Goal: Transaction & Acquisition: Purchase product/service

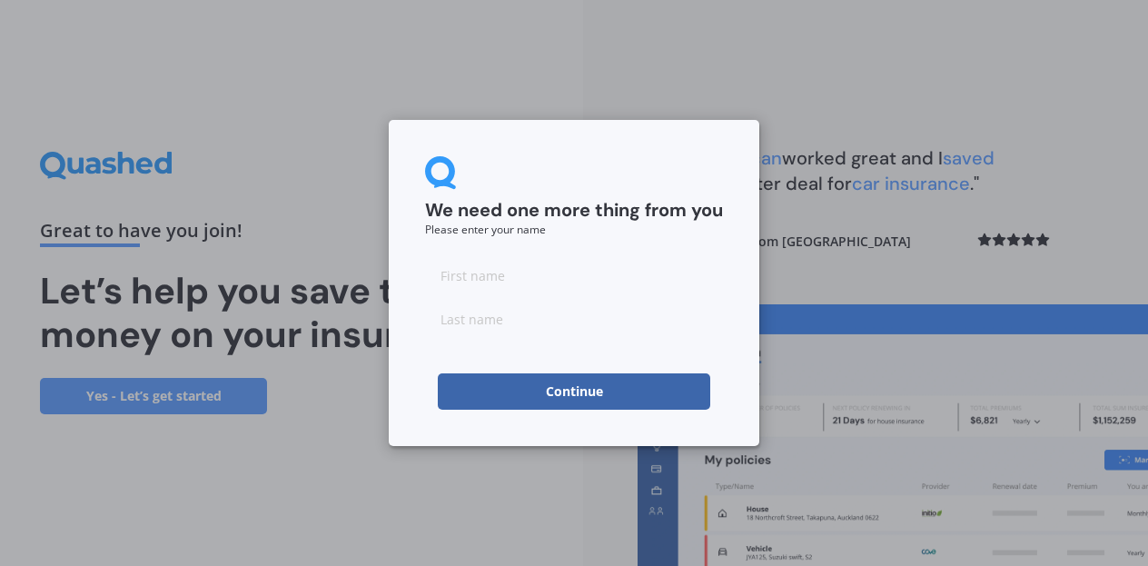
click at [528, 275] on input at bounding box center [574, 275] width 298 height 36
type input "Caleb"
type input "[PERSON_NAME]"
click at [405, 382] on div "We need one more thing from you Please enter your name [PERSON_NAME] Continue" at bounding box center [574, 283] width 370 height 326
click at [521, 389] on button "Continue" at bounding box center [574, 391] width 272 height 36
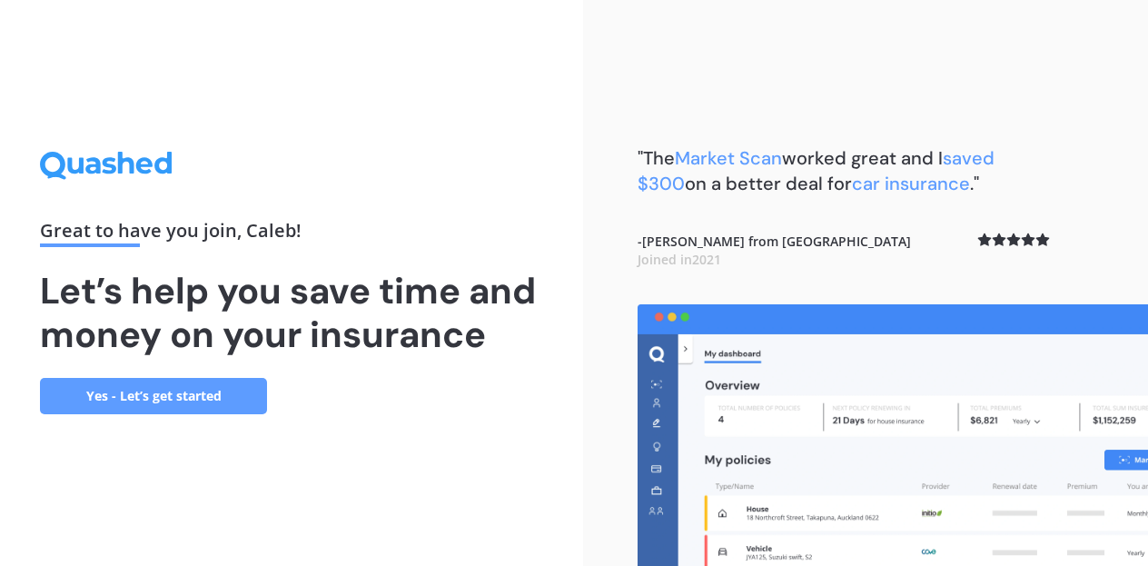
click at [222, 401] on link "Yes - Let’s get started" at bounding box center [153, 396] width 227 height 36
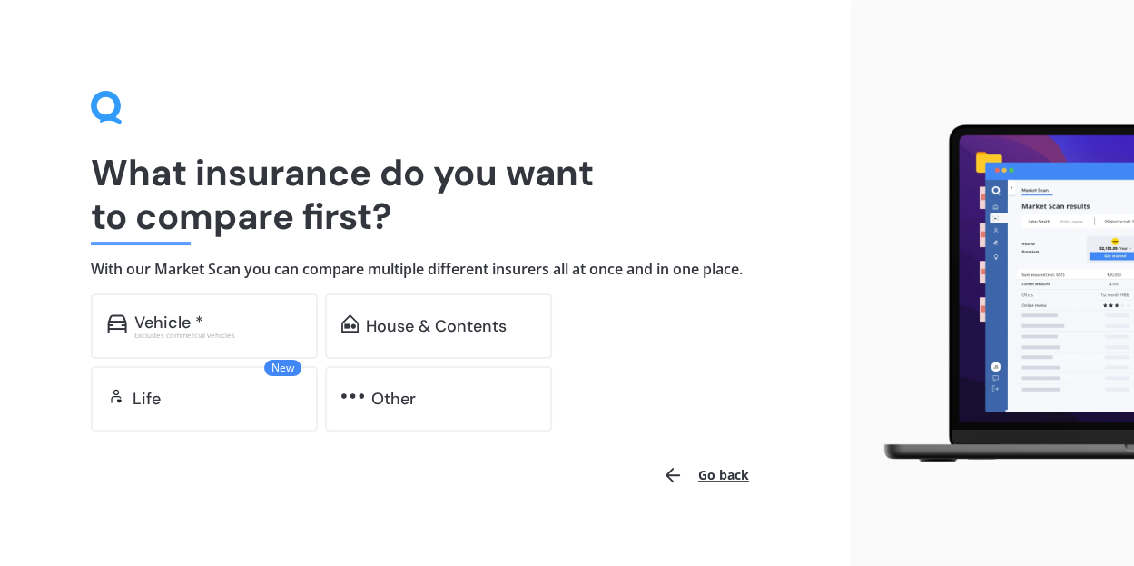
click at [431, 198] on h1 "What insurance do you want to compare first?" at bounding box center [425, 194] width 669 height 87
drag, startPoint x: 431, startPoint y: 198, endPoint x: 459, endPoint y: 242, distance: 52.7
click at [459, 242] on div "What insurance do you want to compare first? With our Market Scan you can compa…" at bounding box center [425, 261] width 669 height 341
click at [430, 331] on div "House & Contents" at bounding box center [436, 326] width 141 height 18
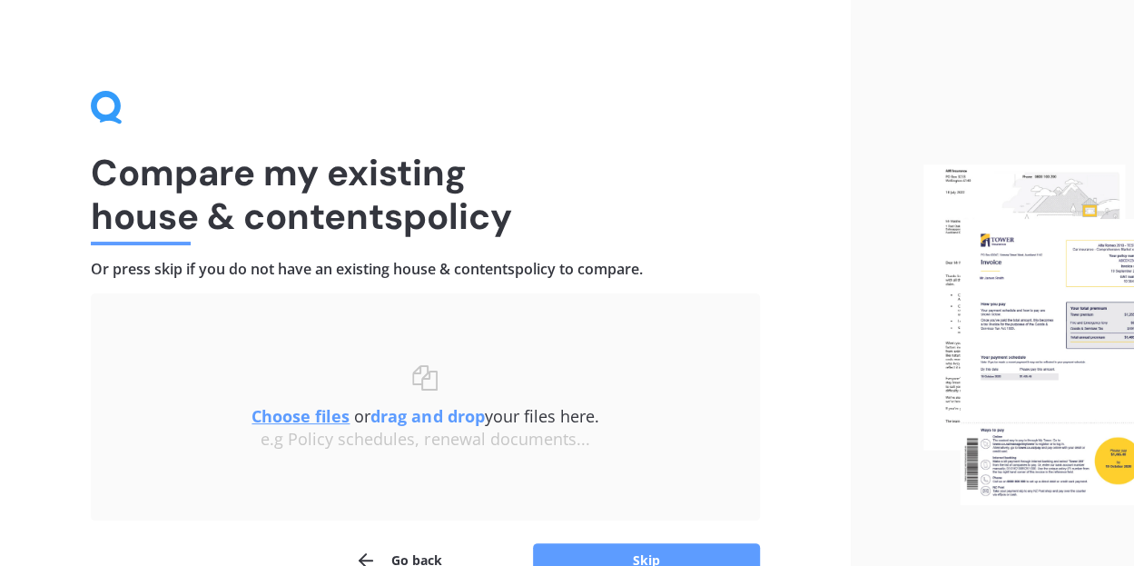
scroll to position [103, 0]
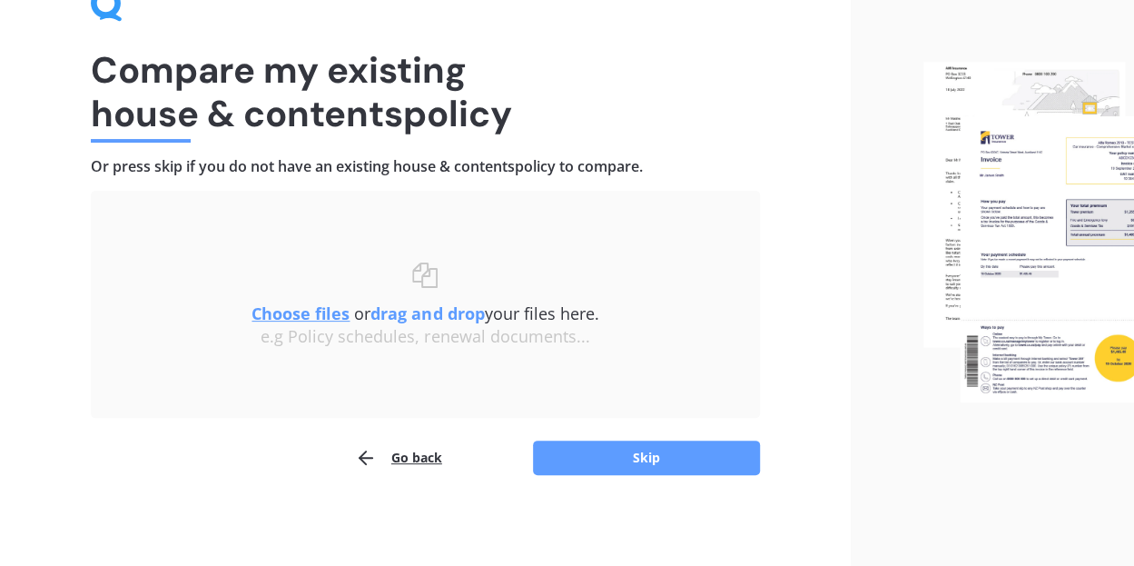
click at [457, 153] on div "Compare my existing house & contents policy Or press skip if you do not have an…" at bounding box center [425, 232] width 669 height 488
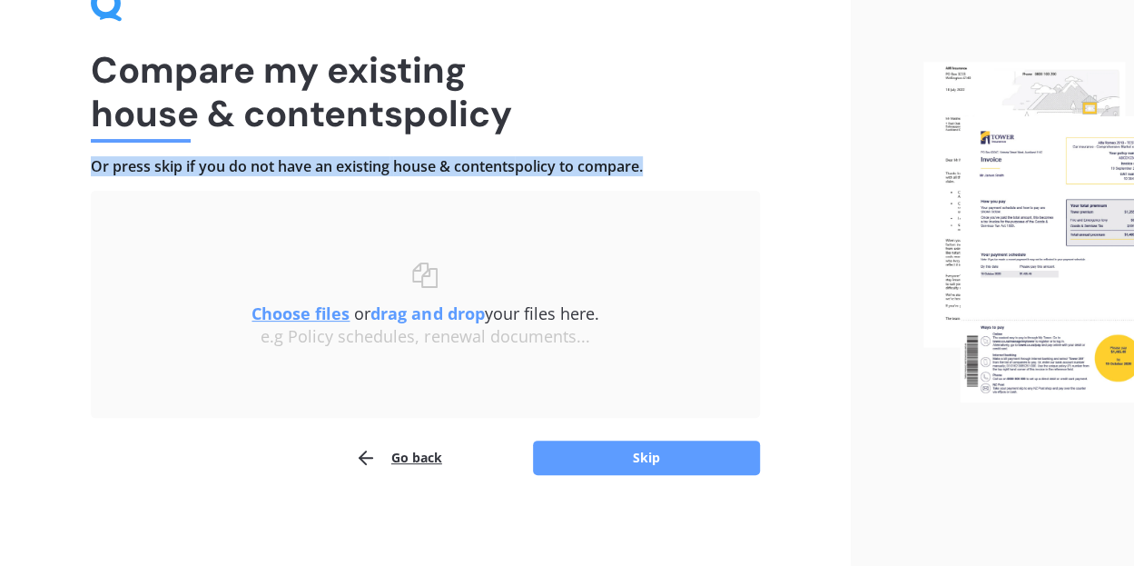
click at [457, 153] on div "Compare my existing house & contents policy Or press skip if you do not have an…" at bounding box center [425, 232] width 669 height 488
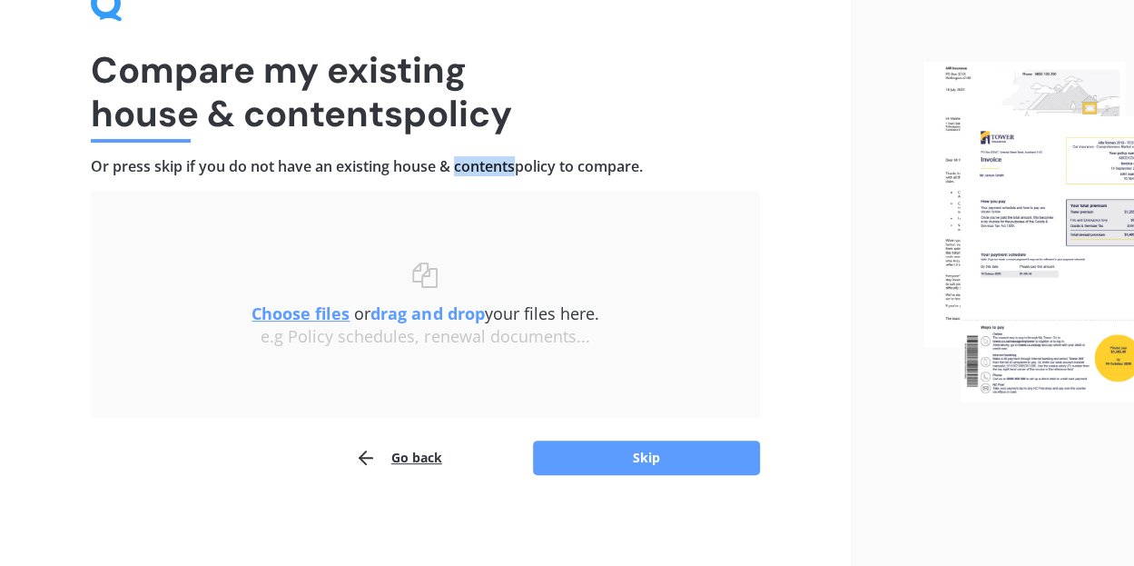
click at [457, 153] on div "Compare my existing house & contents policy Or press skip if you do not have an…" at bounding box center [425, 232] width 669 height 488
click at [621, 462] on button "Skip" at bounding box center [646, 457] width 227 height 35
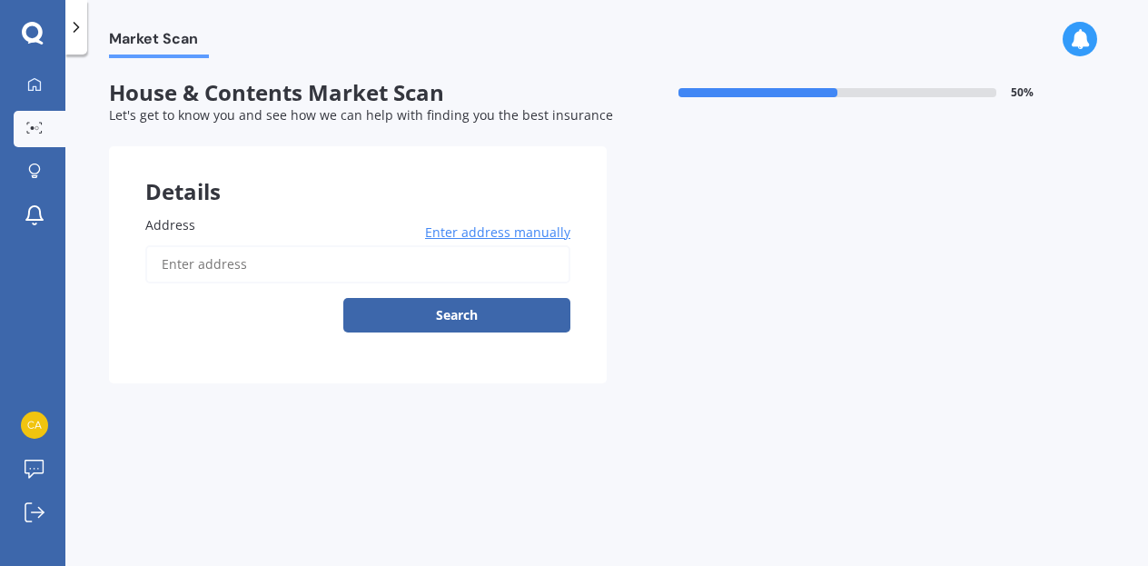
click at [277, 282] on input "Address" at bounding box center [357, 264] width 425 height 38
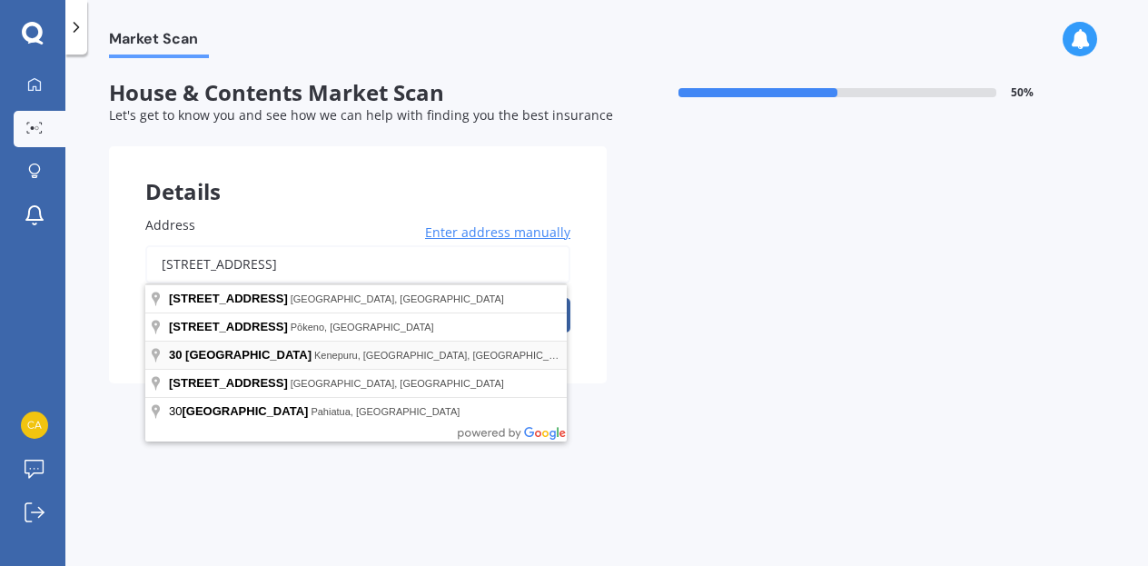
type input "[STREET_ADDRESS]"
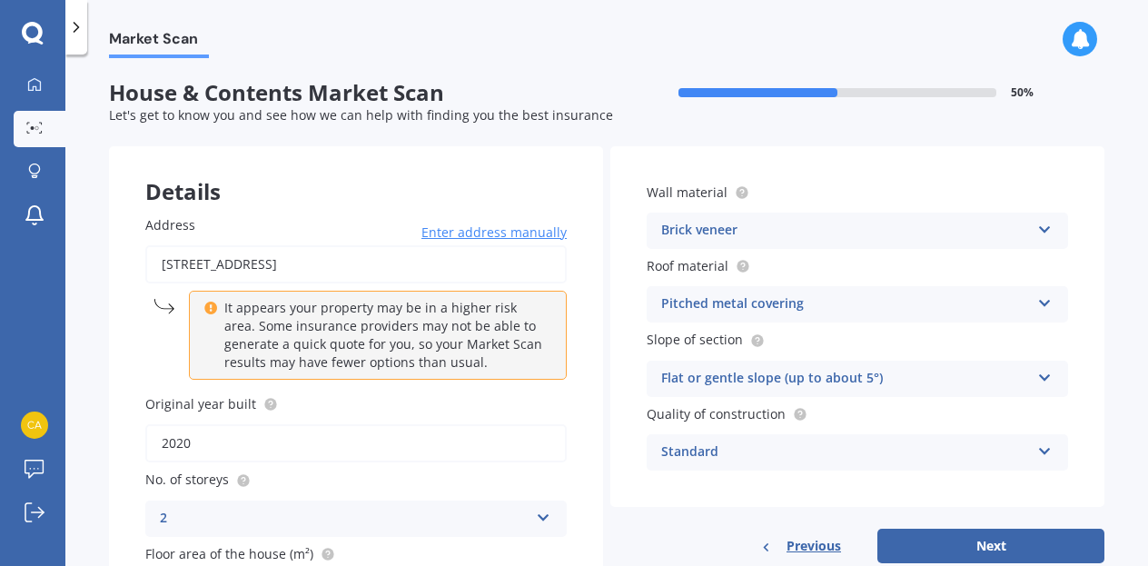
click at [425, 348] on p "It appears your property may be in a higher risk area. Some insurance providers…" at bounding box center [384, 335] width 320 height 73
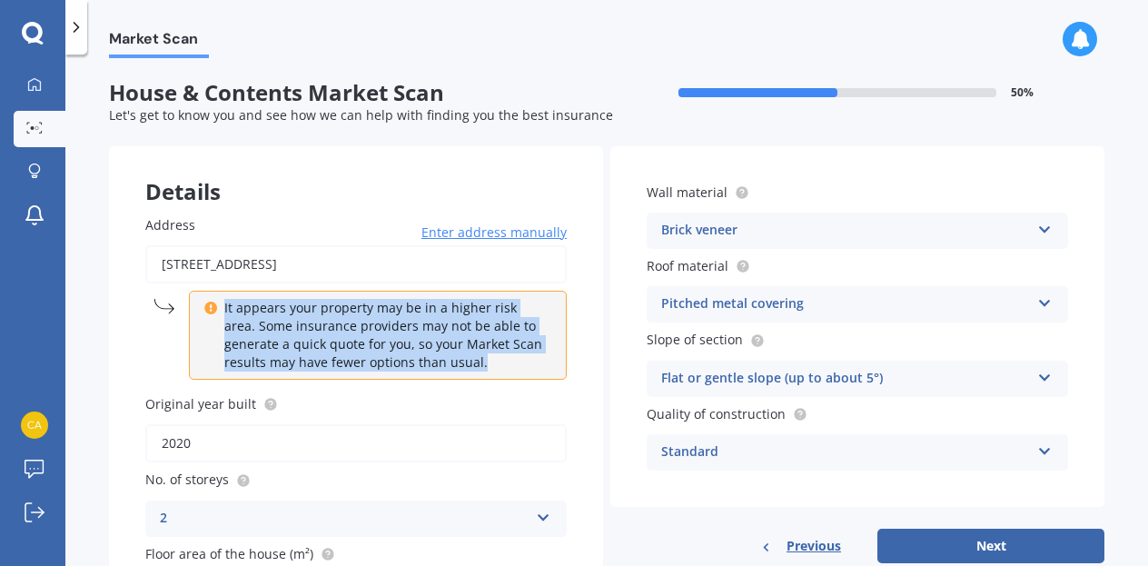
click at [425, 348] on p "It appears your property may be in a higher risk area. Some insurance providers…" at bounding box center [384, 335] width 320 height 73
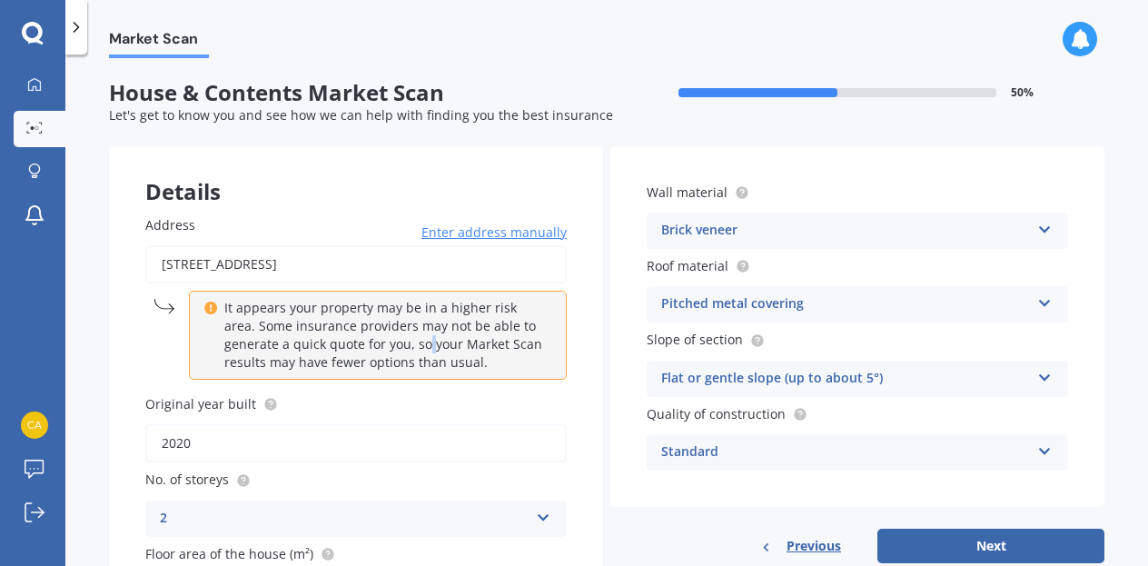
click at [425, 348] on p "It appears your property may be in a higher risk area. Some insurance providers…" at bounding box center [384, 335] width 320 height 73
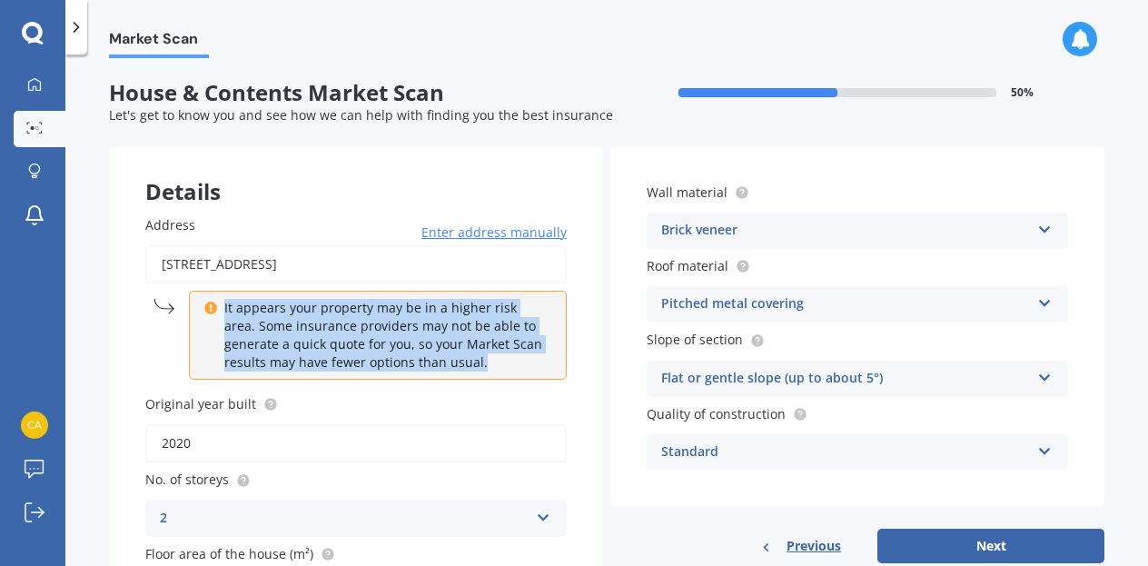
click at [425, 348] on p "It appears your property may be in a higher risk area. Some insurance providers…" at bounding box center [384, 335] width 320 height 73
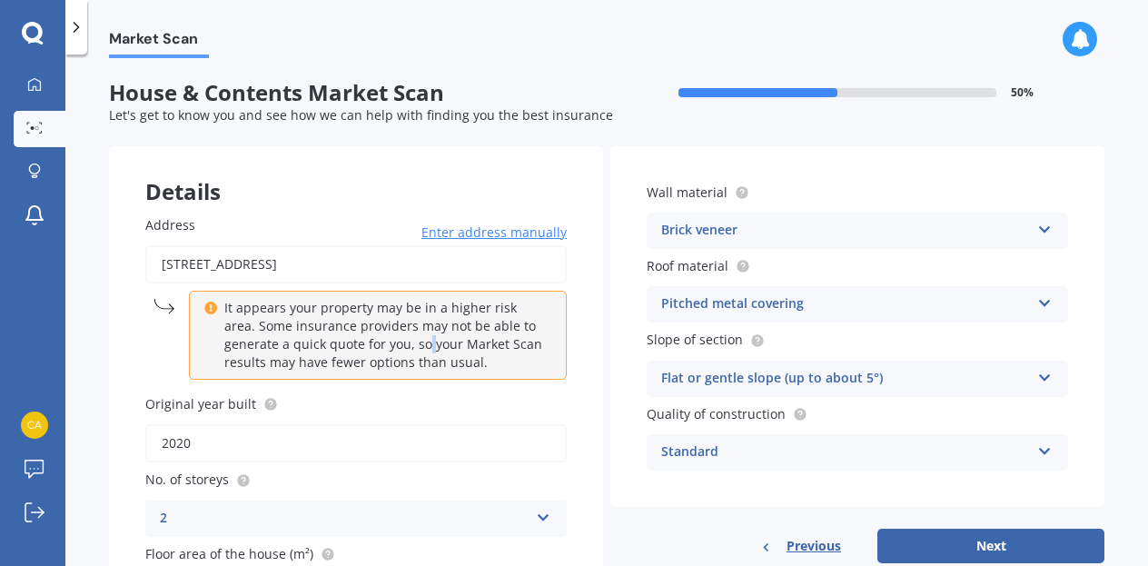
click at [425, 348] on p "It appears your property may be in a higher risk area. Some insurance providers…" at bounding box center [384, 335] width 320 height 73
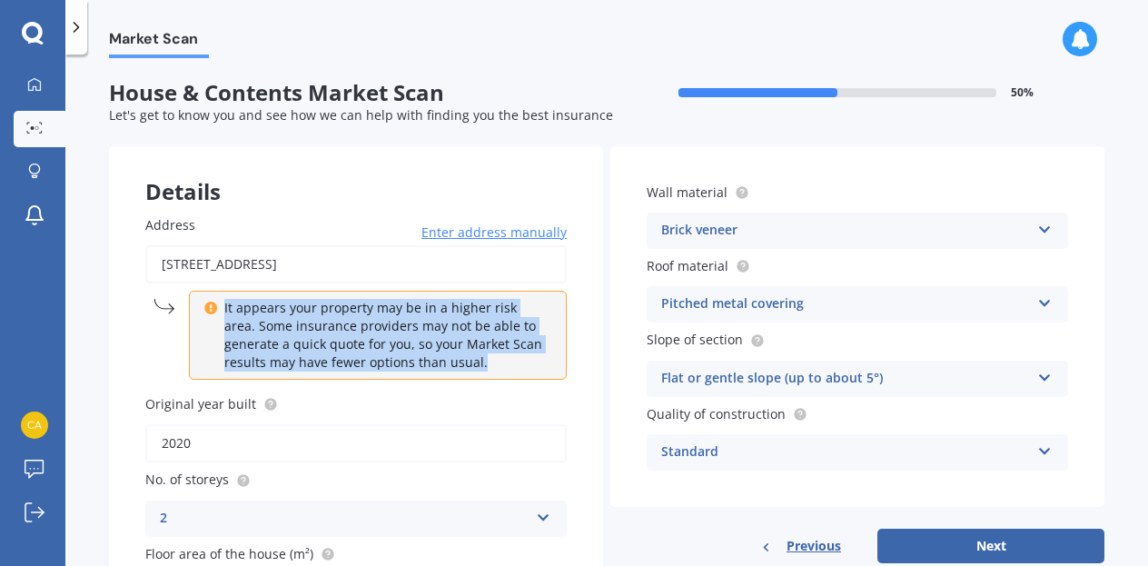
click at [425, 348] on p "It appears your property may be in a higher risk area. Some insurance providers…" at bounding box center [384, 335] width 320 height 73
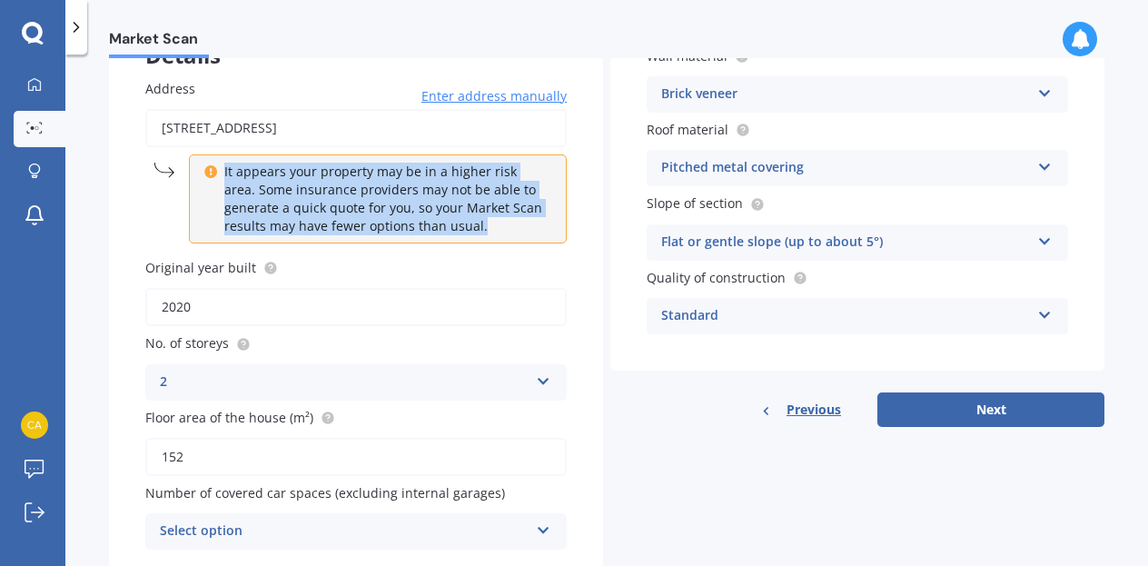
scroll to position [203, 0]
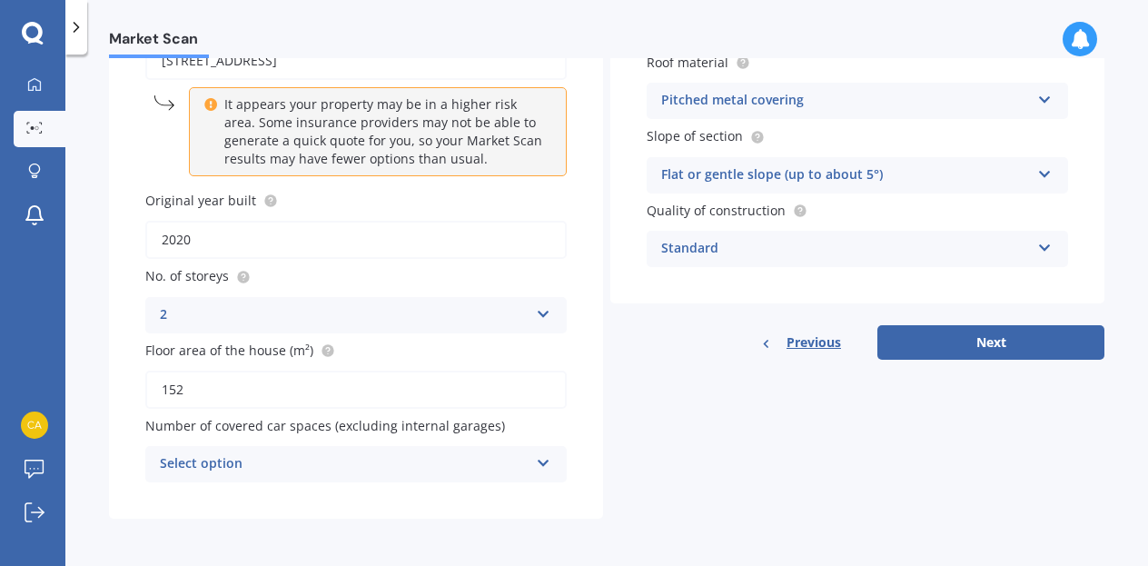
click at [401, 468] on div "Select option" at bounding box center [344, 464] width 369 height 22
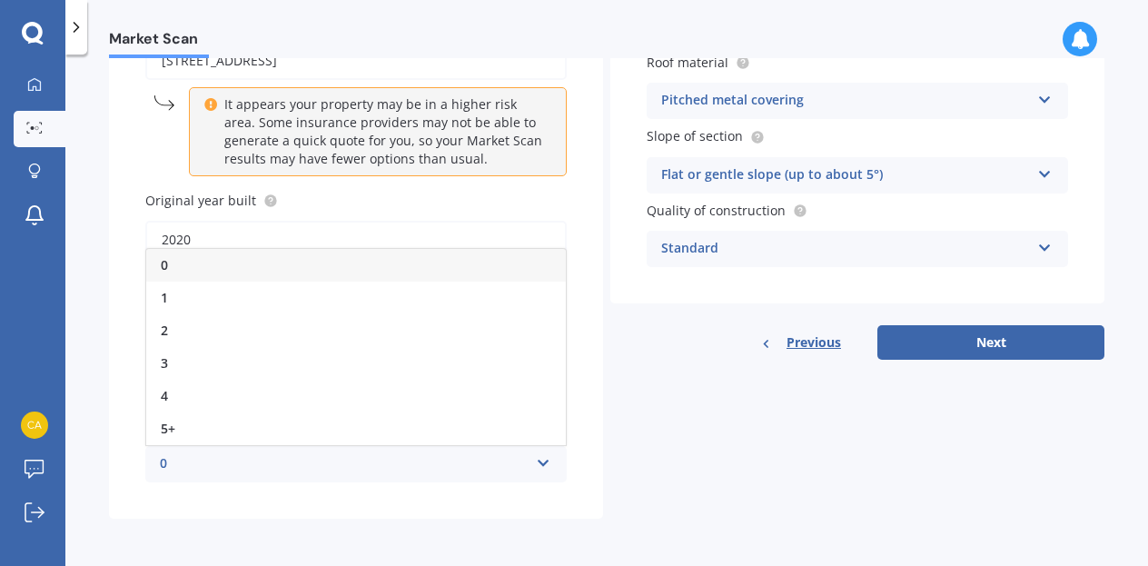
click at [618, 482] on div "Details Address [STREET_ADDRESS] Enter address manually It appears your propert…" at bounding box center [606, 231] width 995 height 576
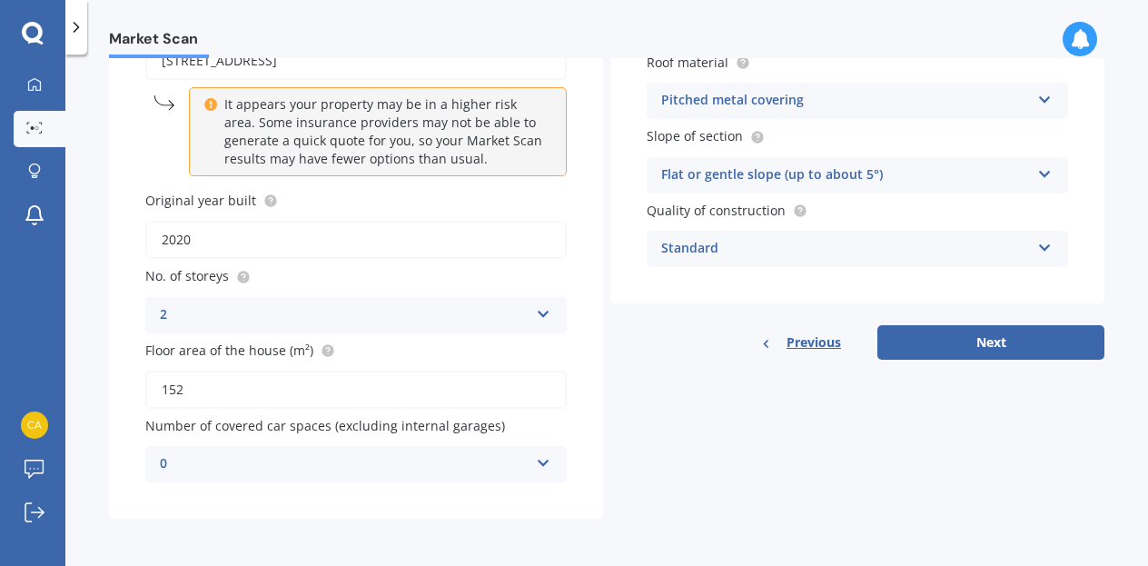
click at [475, 464] on div "0" at bounding box center [344, 464] width 369 height 22
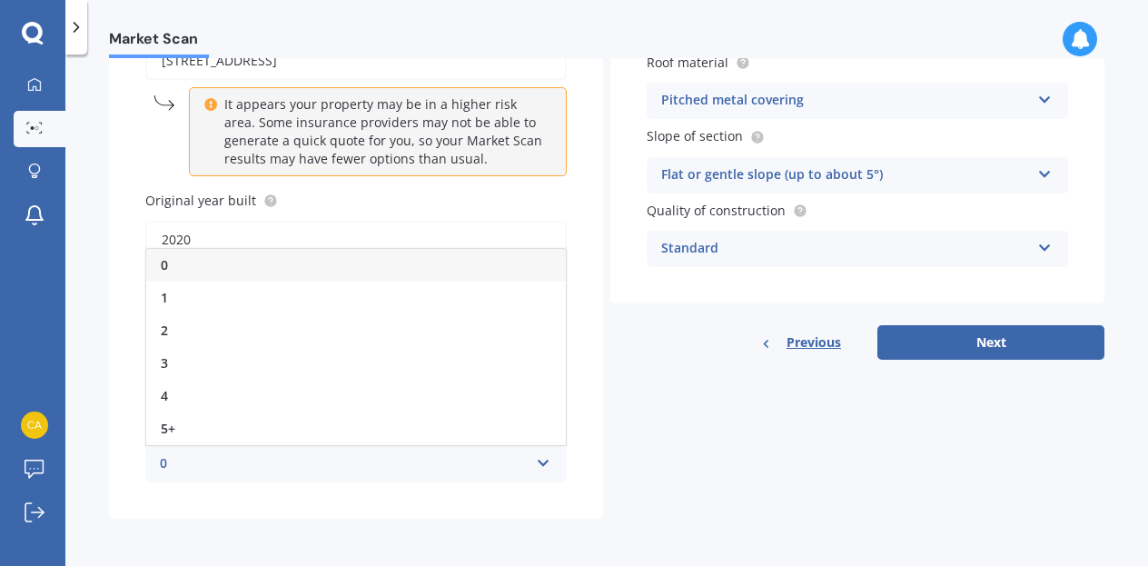
click at [675, 458] on div "Details Address [STREET_ADDRESS] Enter address manually It appears your propert…" at bounding box center [606, 231] width 995 height 576
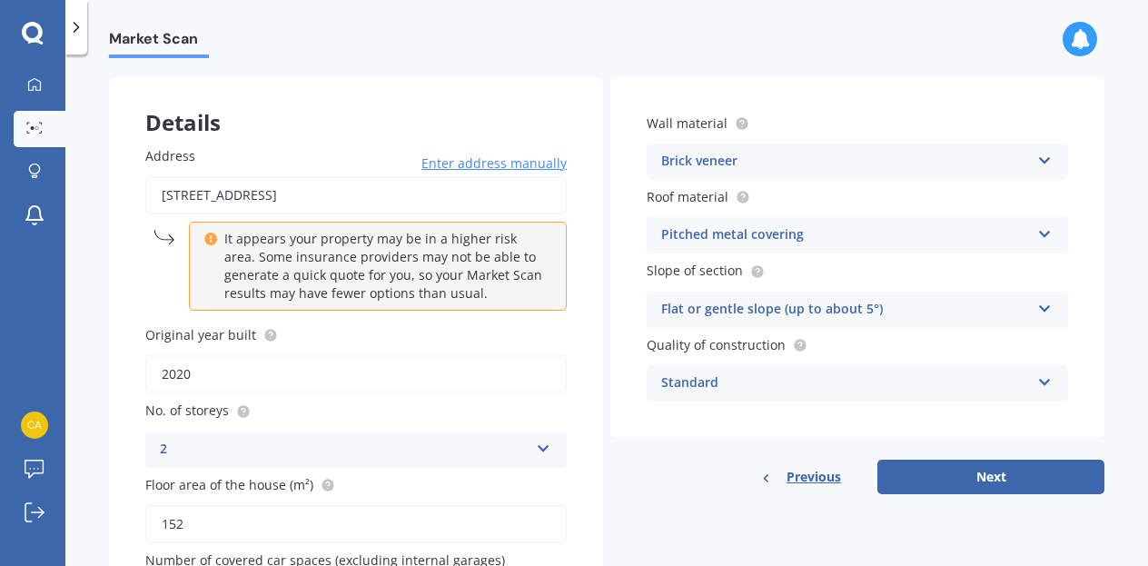
scroll to position [74, 0]
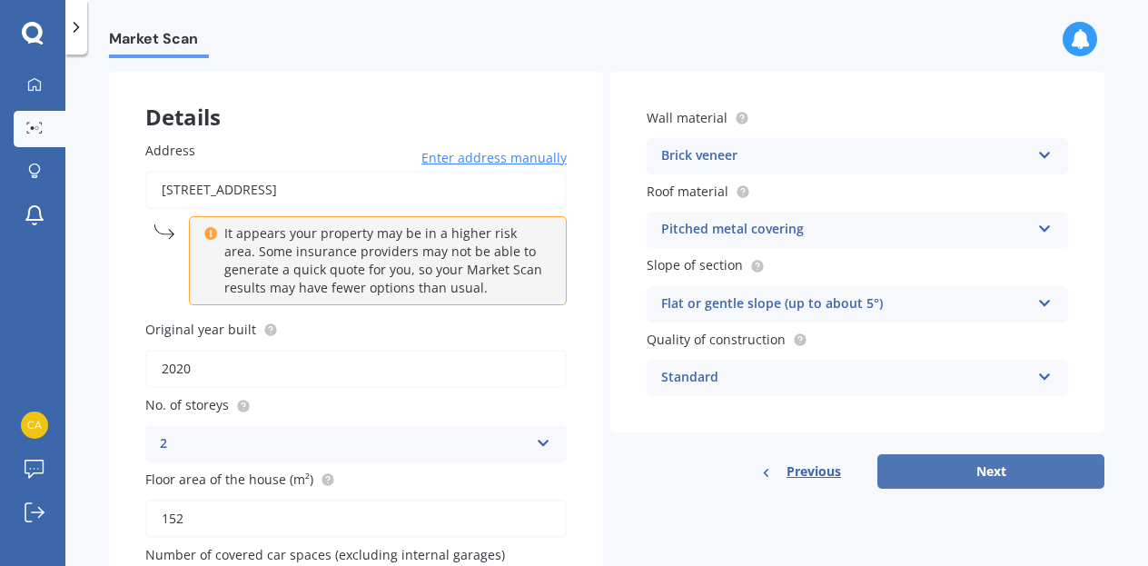
click at [1009, 481] on button "Next" at bounding box center [990, 471] width 227 height 35
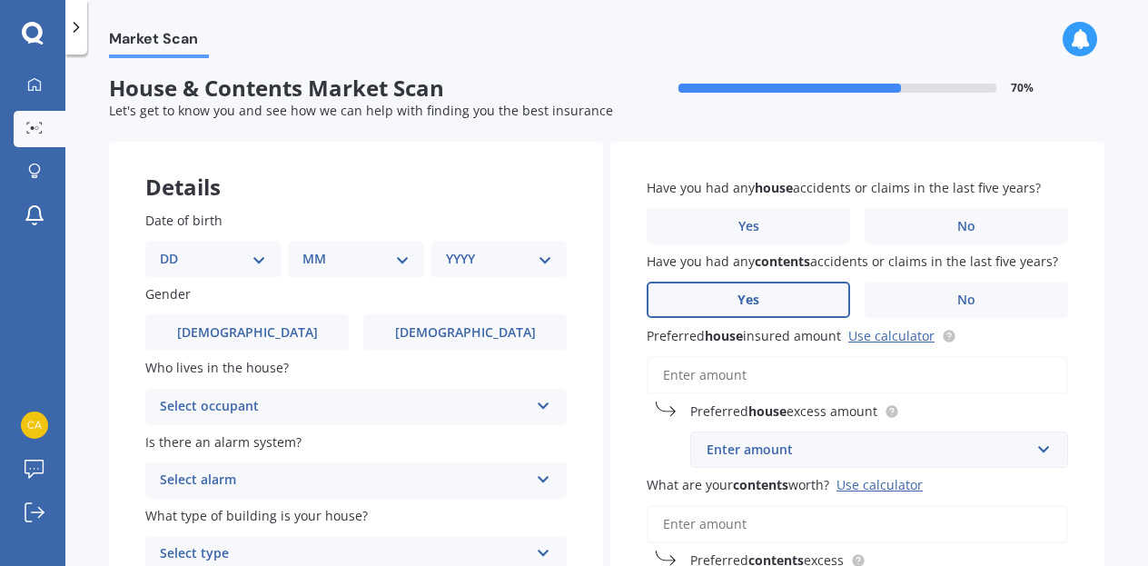
scroll to position [0, 0]
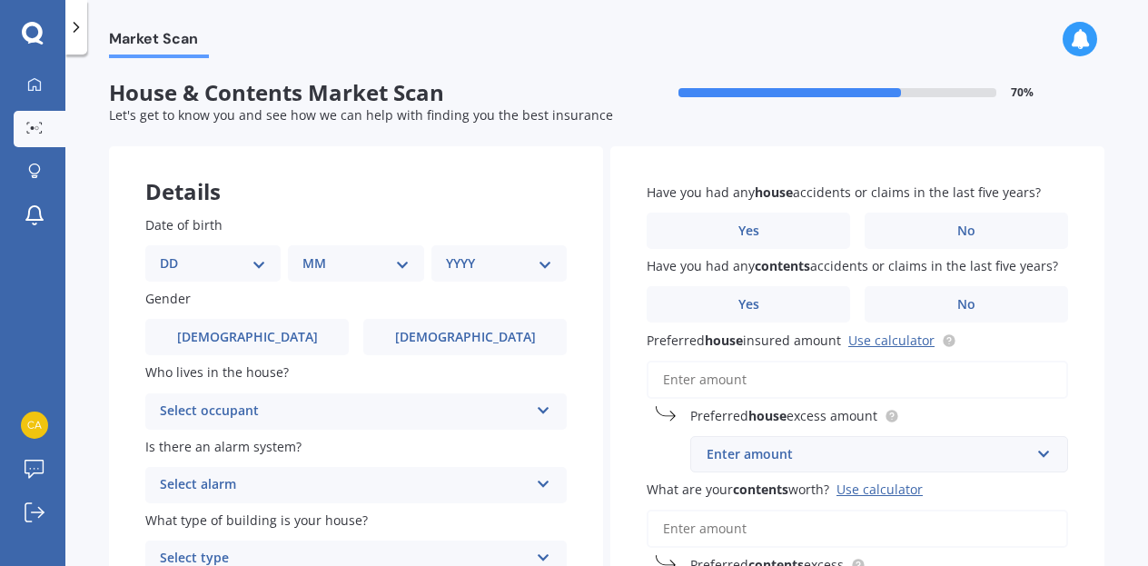
click at [234, 267] on select "DD 01 02 03 04 05 06 07 08 09 10 11 12 13 14 15 16 17 18 19 20 21 22 23 24 25 2…" at bounding box center [213, 263] width 106 height 20
select select "12"
click at [174, 253] on select "DD 01 02 03 04 05 06 07 08 09 10 11 12 13 14 15 16 17 18 19 20 21 22 23 24 25 2…" at bounding box center [213, 263] width 106 height 20
click at [355, 268] on select "MM 01 02 03 04 05 06 07 08 09 10 11 12" at bounding box center [359, 263] width 99 height 20
select select "07"
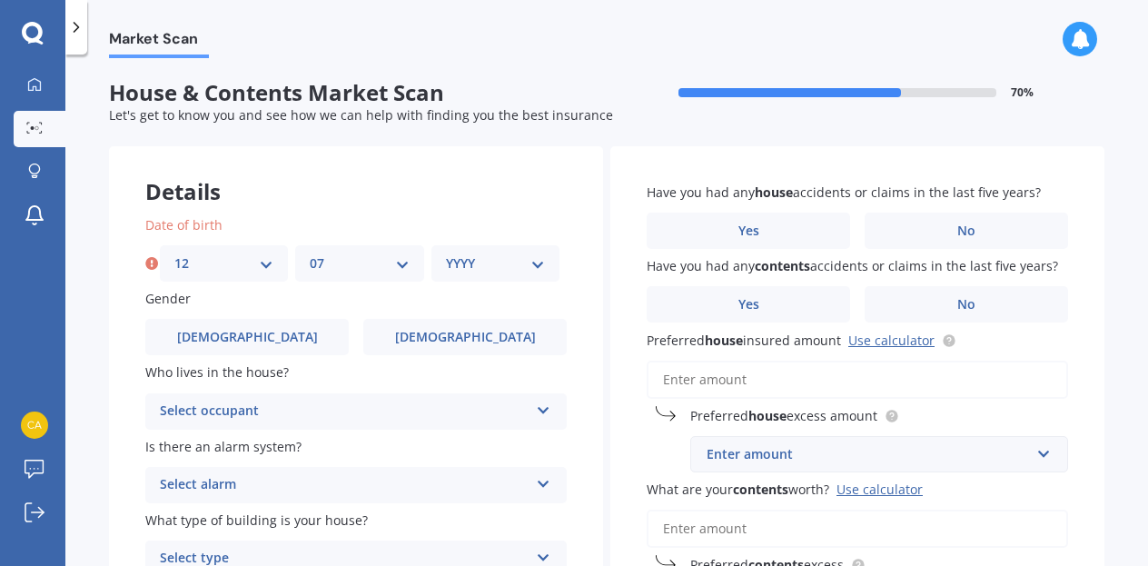
click at [310, 253] on select "MM 01 02 03 04 05 06 07 08 09 10 11 12" at bounding box center [359, 263] width 99 height 20
click at [525, 262] on select "YYYY 2009 2008 2007 2006 2005 2004 2003 2002 2001 2000 1999 1998 1997 1996 1995…" at bounding box center [495, 263] width 99 height 20
select select "1986"
click at [446, 253] on select "YYYY 2009 2008 2007 2006 2005 2004 2003 2002 2001 2000 1999 1998 1997 1996 1995…" at bounding box center [495, 263] width 99 height 20
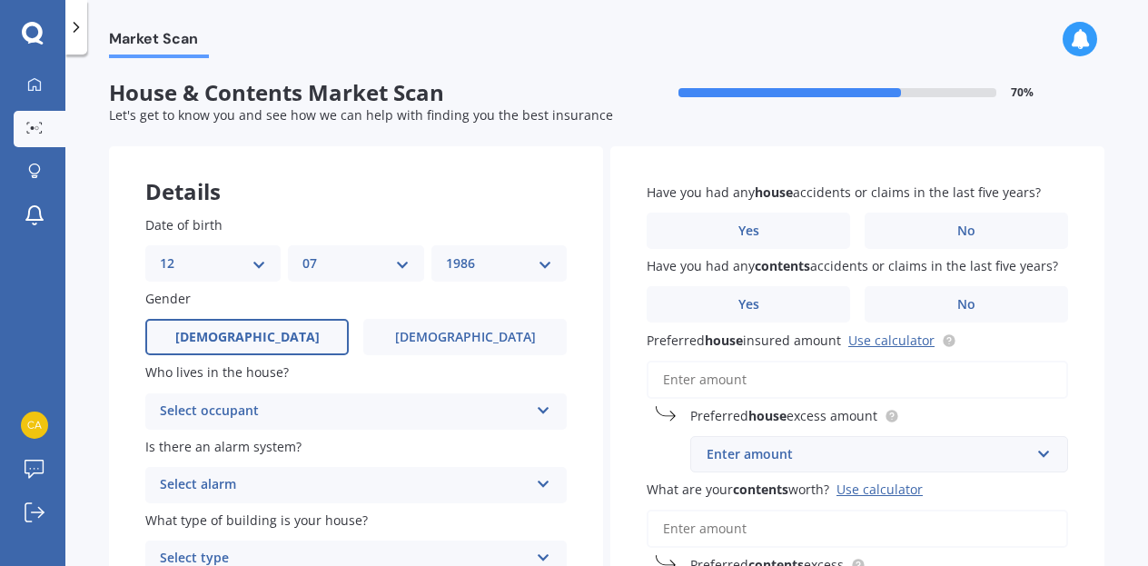
click at [286, 328] on label "[DEMOGRAPHIC_DATA]" at bounding box center [246, 337] width 203 height 36
click at [0, 0] on input "[DEMOGRAPHIC_DATA]" at bounding box center [0, 0] width 0 height 0
click at [321, 417] on div "Select occupant" at bounding box center [344, 411] width 369 height 22
click at [285, 451] on div "Owner" at bounding box center [356, 446] width 420 height 33
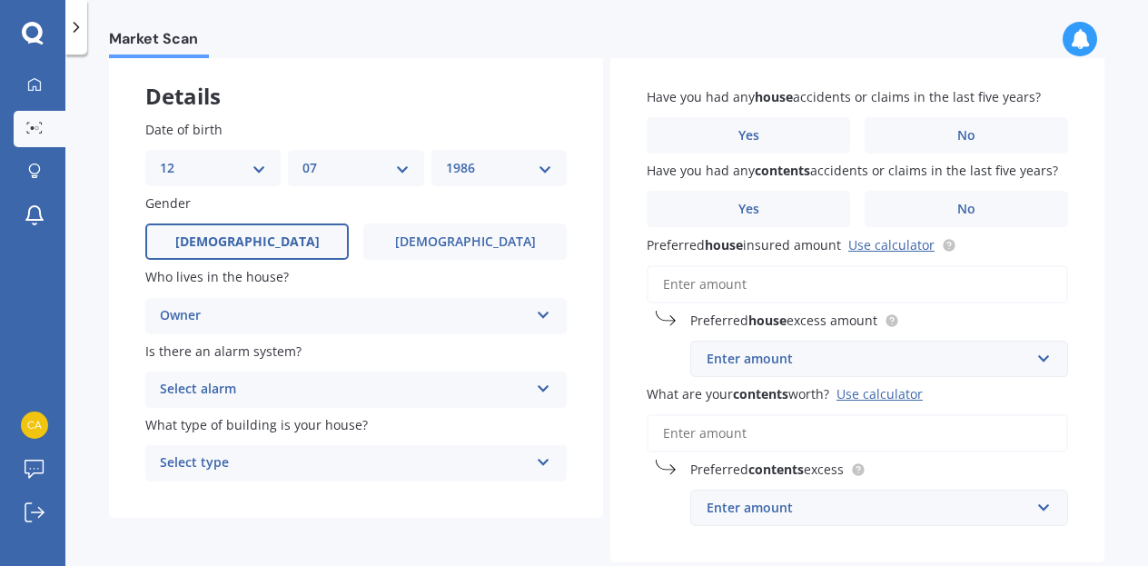
scroll to position [96, 0]
click at [298, 390] on div "Select alarm" at bounding box center [344, 389] width 369 height 22
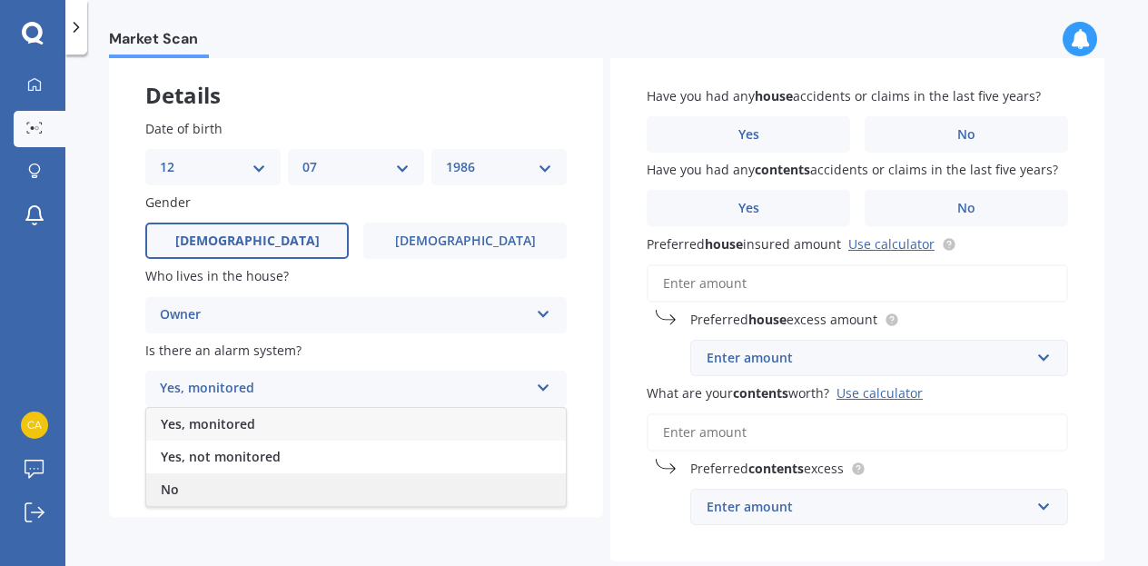
click at [257, 480] on div "No" at bounding box center [356, 489] width 420 height 33
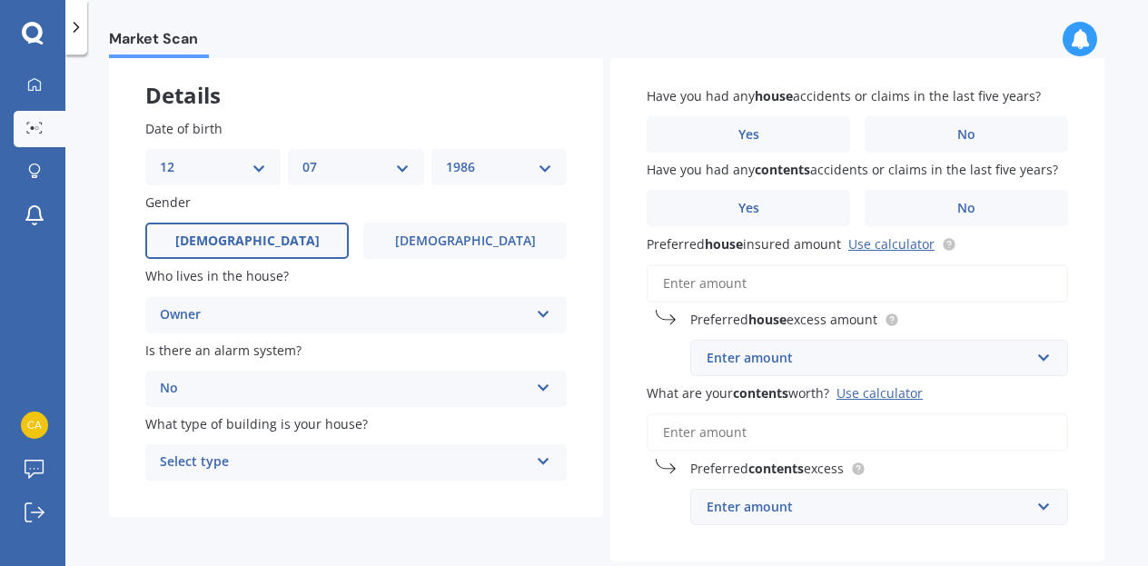
click at [330, 460] on div "Select type" at bounding box center [344, 462] width 369 height 22
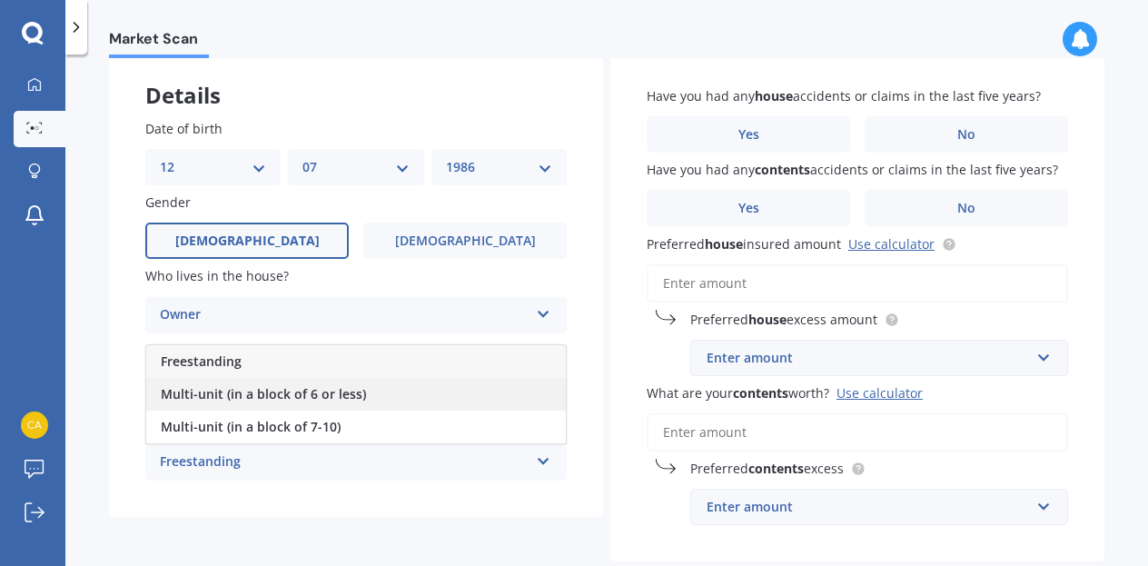
click at [331, 402] on span "Multi-unit (in a block of 6 or less)" at bounding box center [263, 393] width 205 height 17
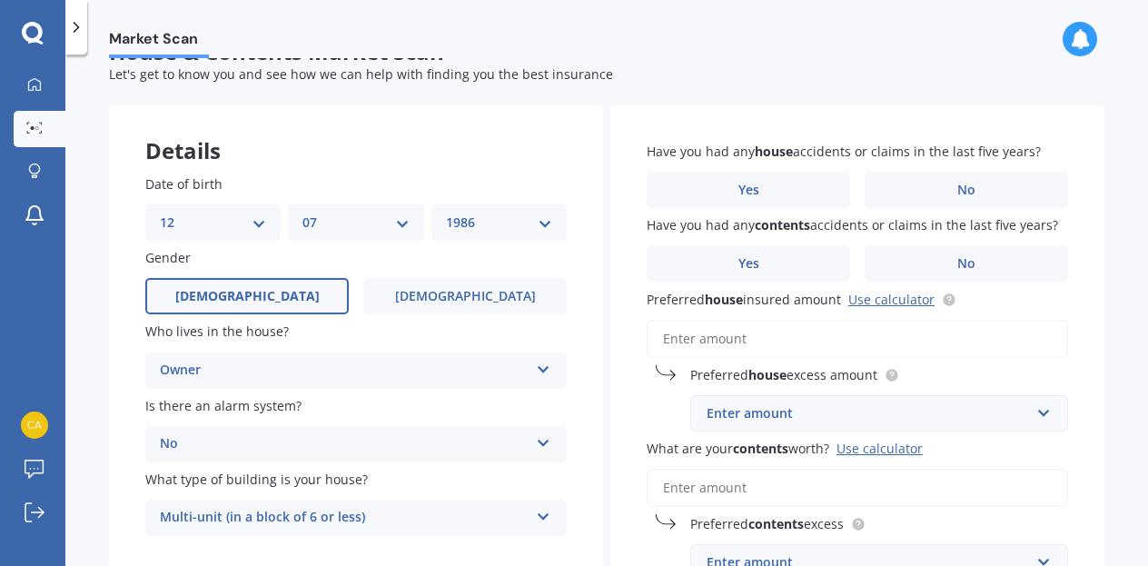
scroll to position [40, 0]
click at [937, 189] on label "No" at bounding box center [965, 191] width 203 height 36
click at [0, 0] on input "No" at bounding box center [0, 0] width 0 height 0
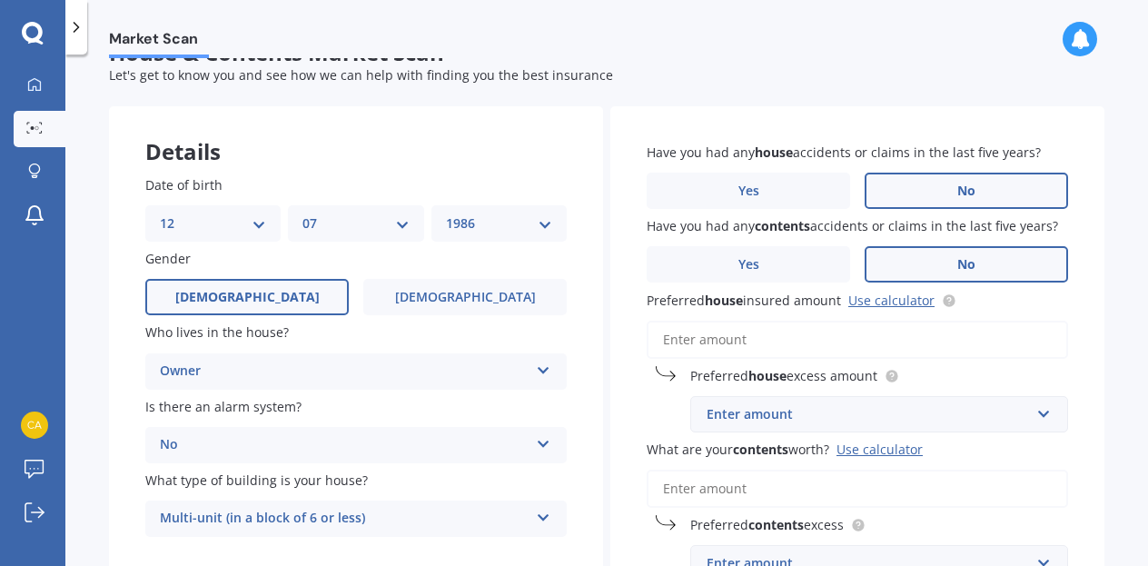
click at [957, 269] on span "No" at bounding box center [966, 264] width 18 height 15
click at [0, 0] on input "No" at bounding box center [0, 0] width 0 height 0
click at [834, 338] on input "Preferred house insured amount Use calculator" at bounding box center [857, 340] width 421 height 38
click at [790, 342] on input "Preferred house insured amount Use calculator" at bounding box center [857, 340] width 421 height 38
click at [869, 416] on div "Enter amount" at bounding box center [867, 414] width 323 height 20
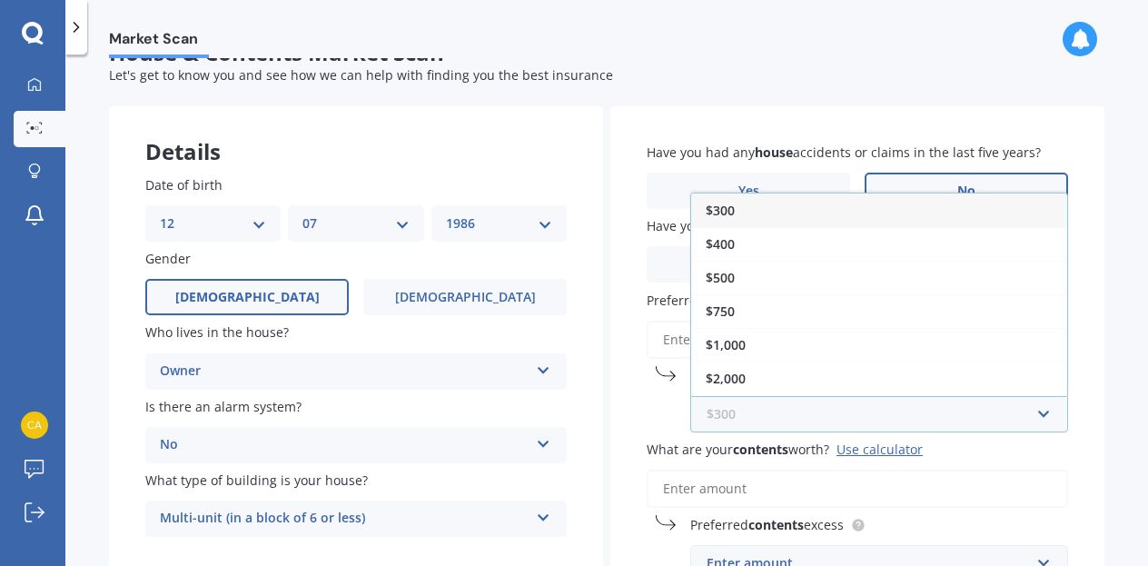
click at [887, 410] on input "text" at bounding box center [872, 414] width 361 height 35
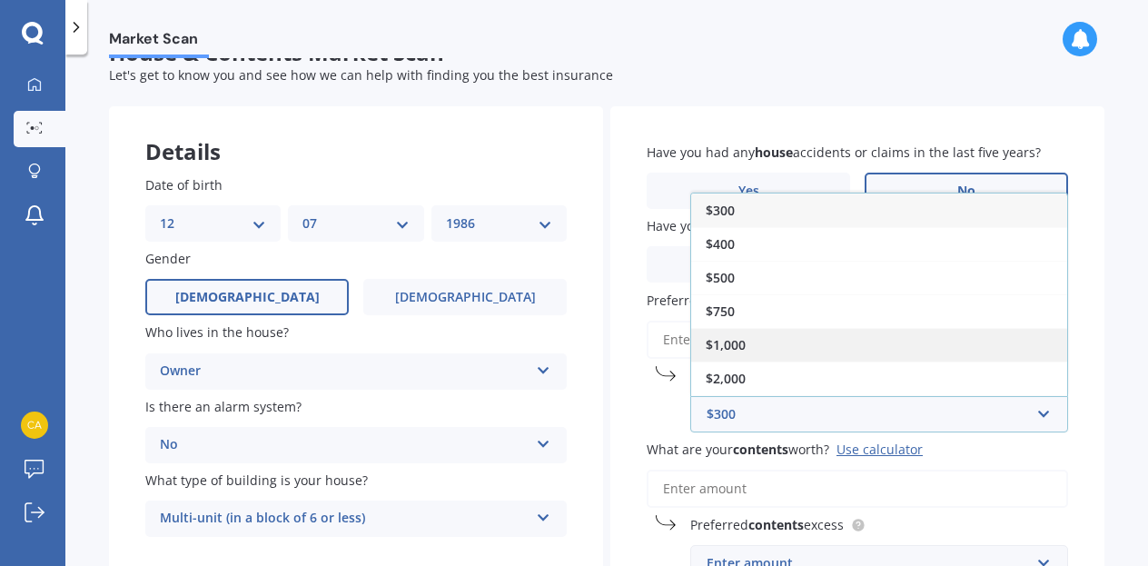
click at [941, 349] on div "$1,000" at bounding box center [879, 345] width 376 height 34
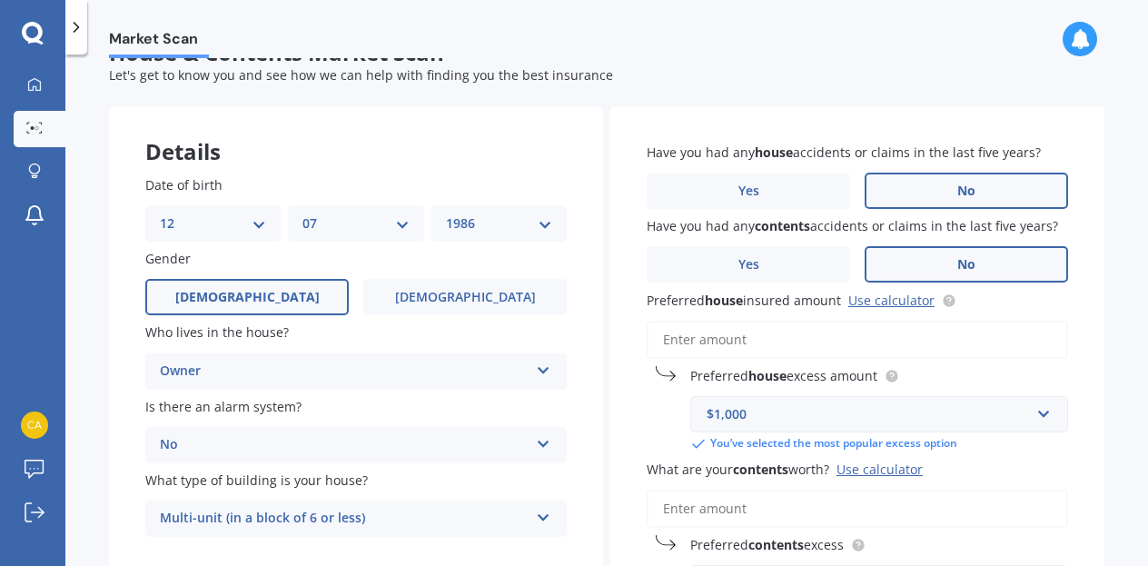
click at [786, 513] on input "What are your contents worth? Use calculator" at bounding box center [857, 508] width 421 height 38
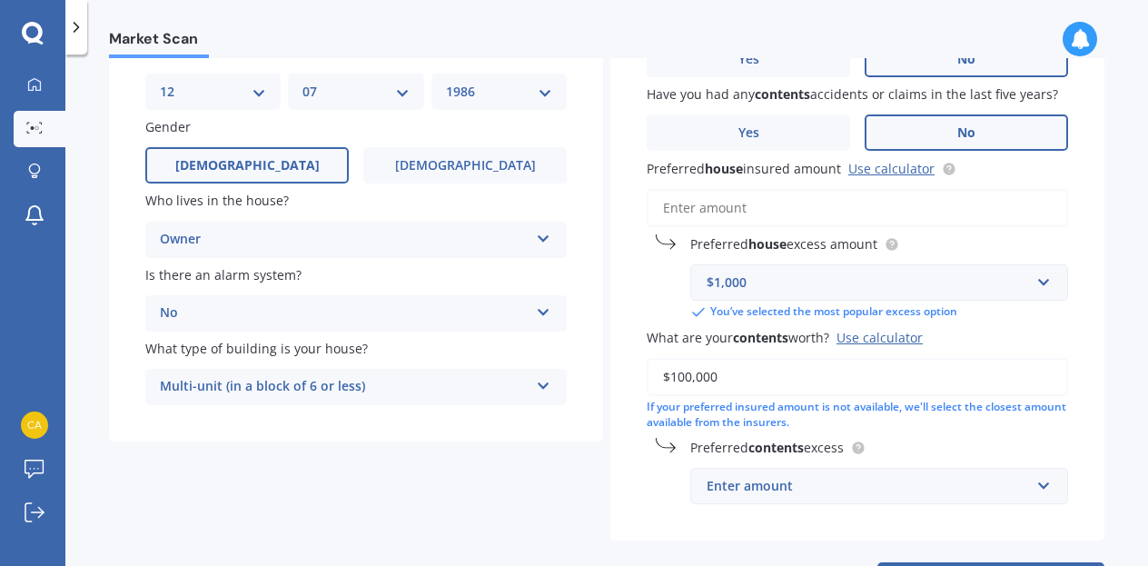
scroll to position [173, 0]
type input "$100,000"
click at [819, 491] on div "Enter amount" at bounding box center [867, 485] width 323 height 20
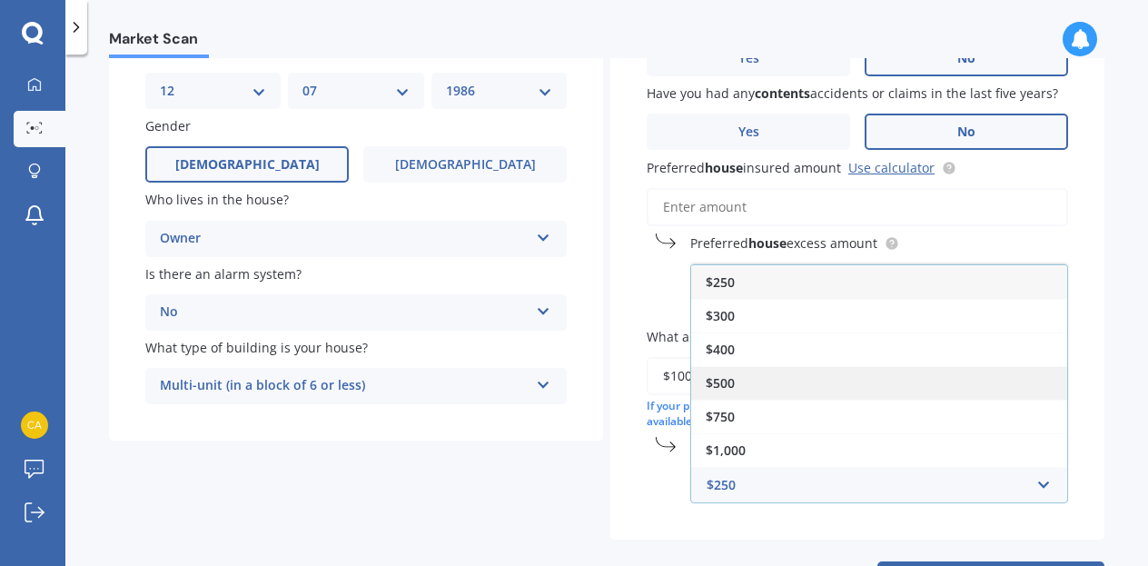
click at [760, 375] on div "$500" at bounding box center [879, 383] width 376 height 34
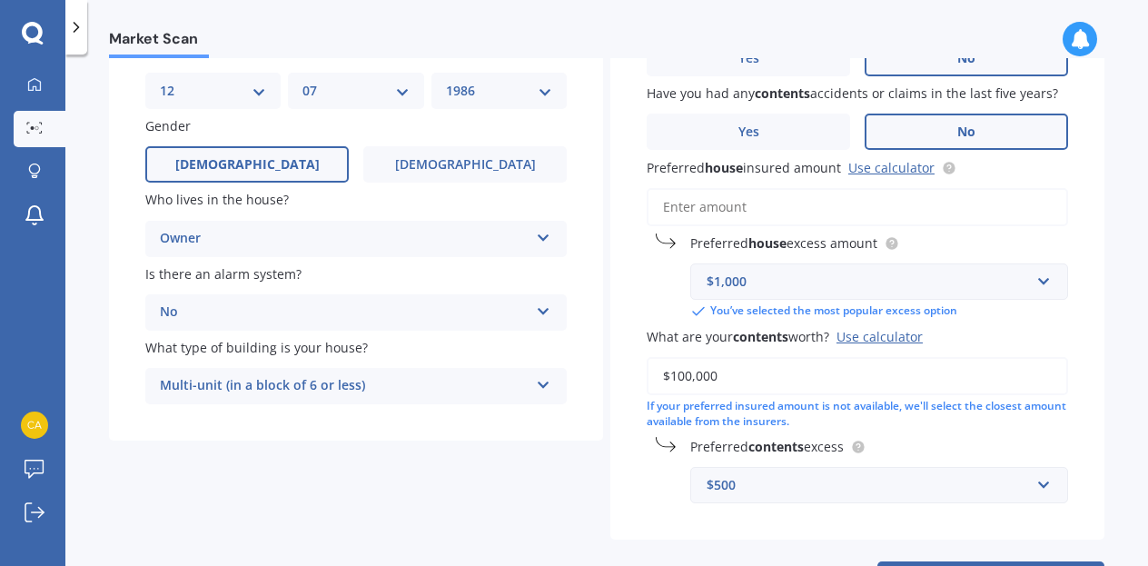
click at [725, 200] on input "Preferred house insured amount Use calculator" at bounding box center [857, 207] width 421 height 38
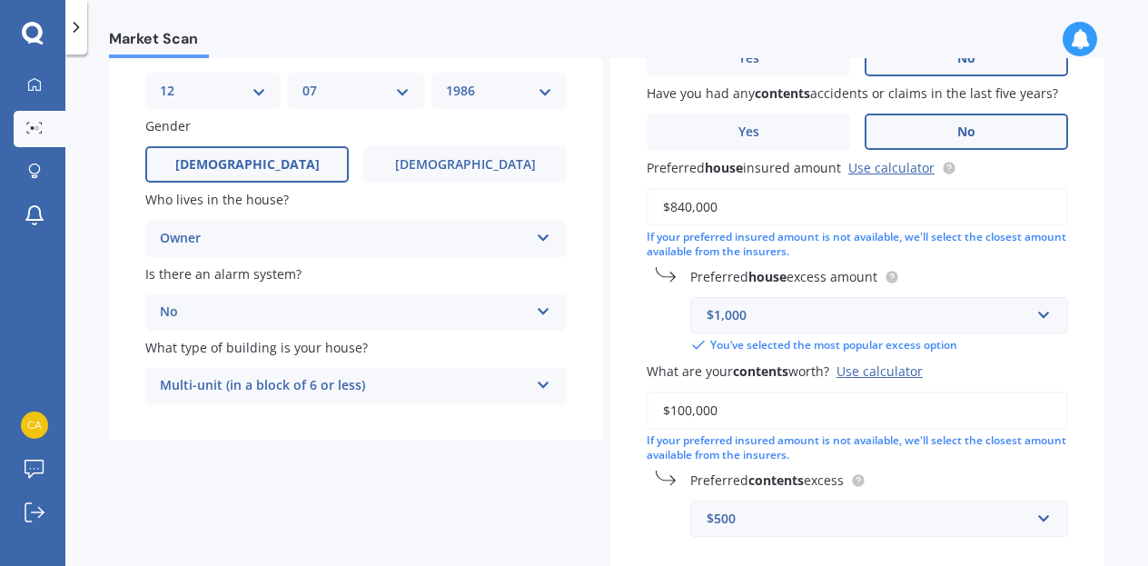
scroll to position [285, 0]
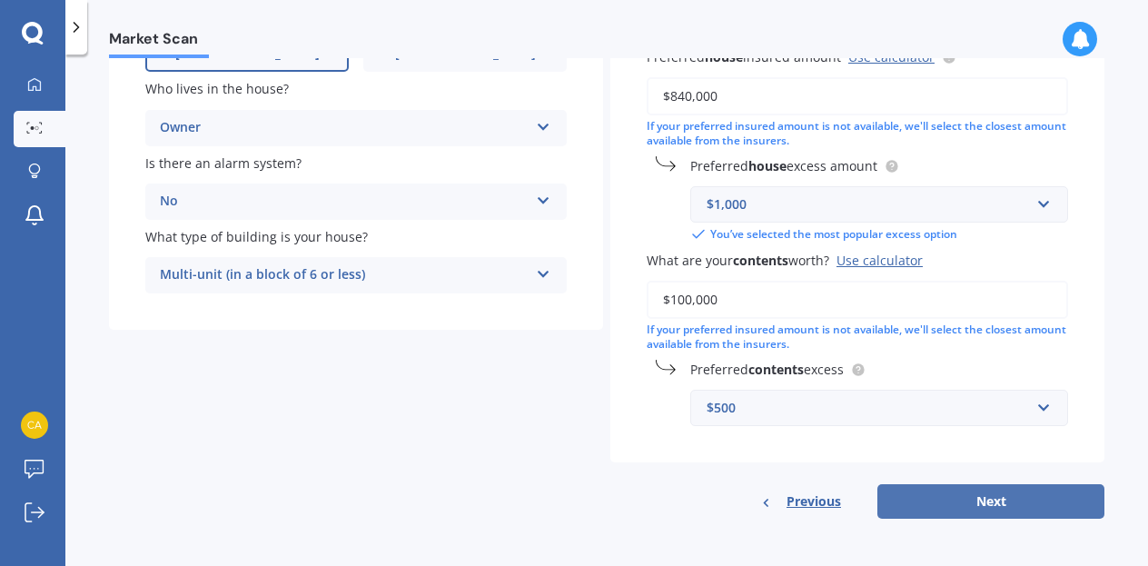
type input "$840,000"
click at [958, 508] on button "Next" at bounding box center [990, 501] width 227 height 35
select select "12"
select select "07"
select select "1986"
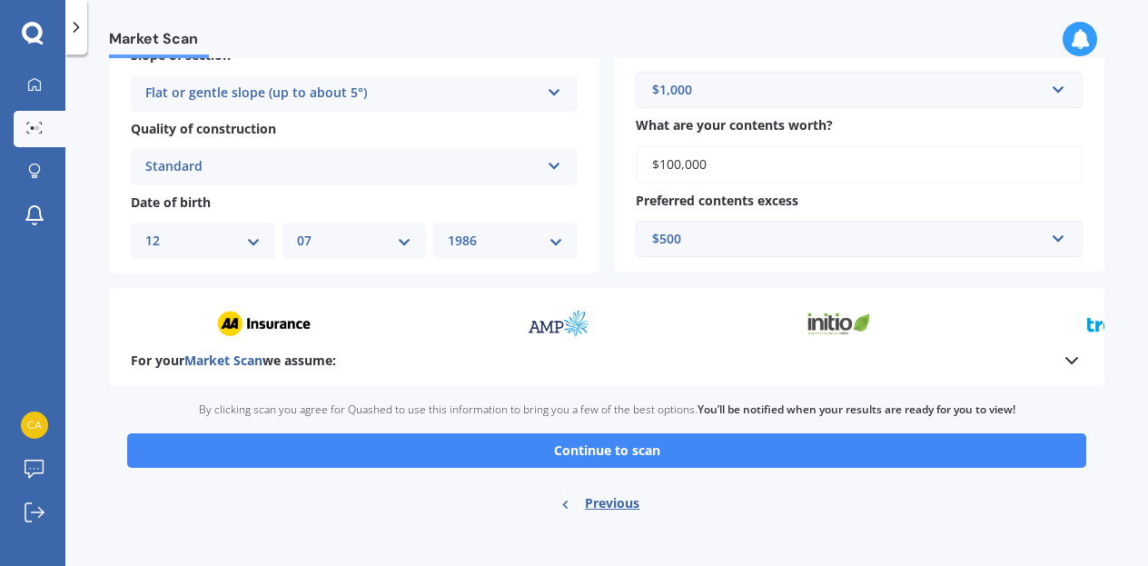
scroll to position [653, 0]
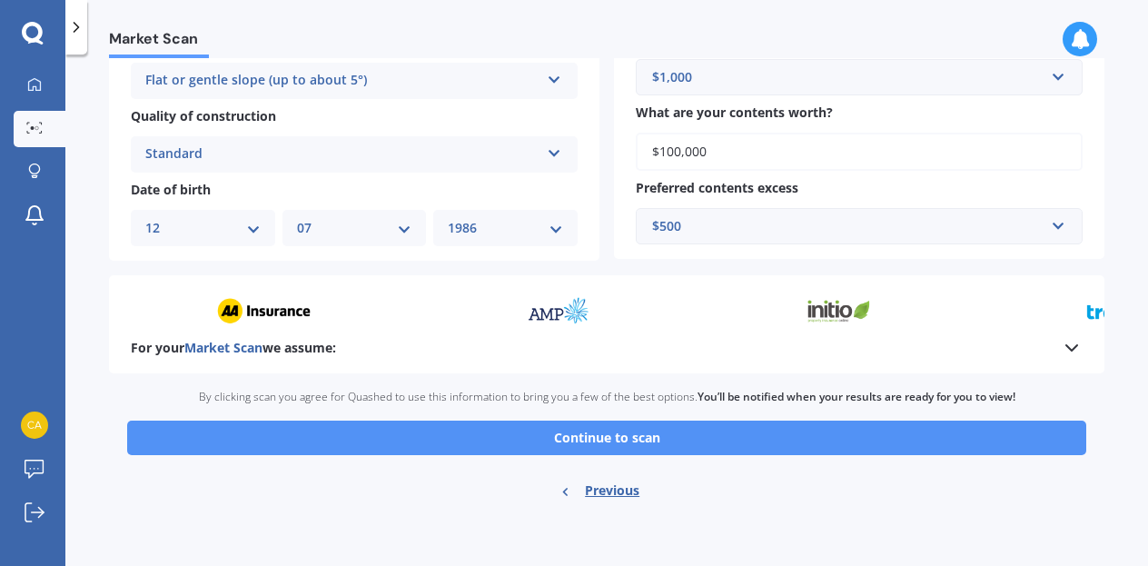
click at [627, 438] on button "Continue to scan" at bounding box center [606, 437] width 959 height 35
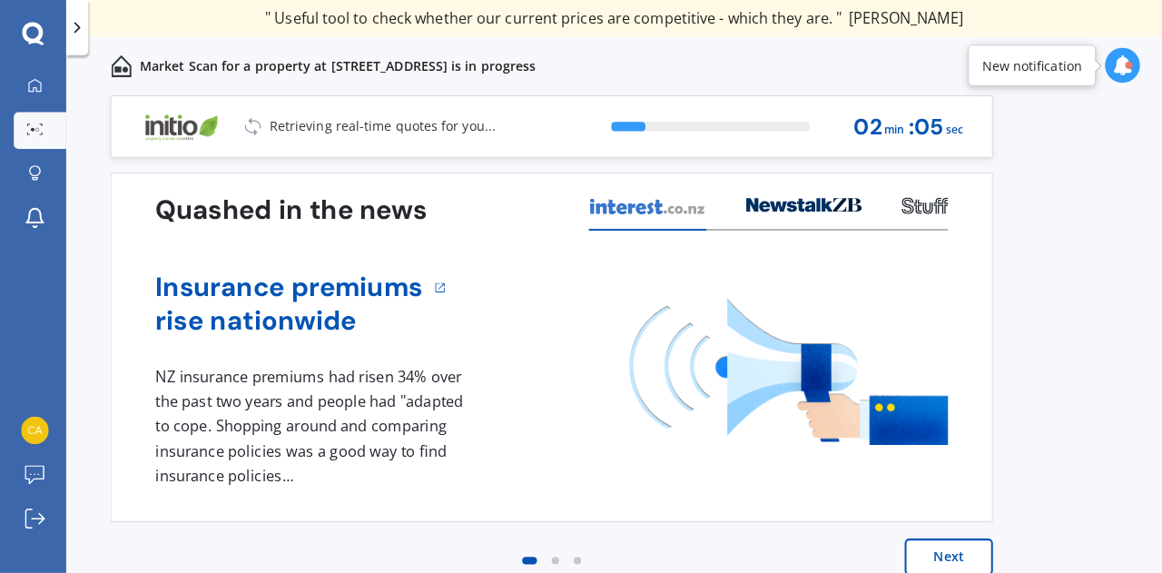
scroll to position [20, 0]
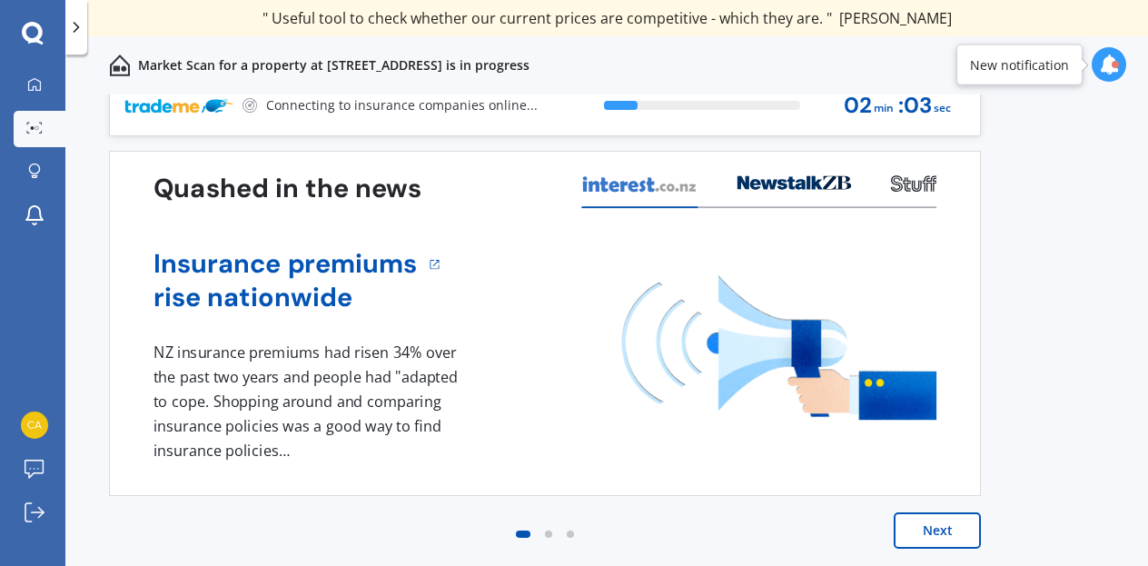
click at [397, 382] on div "1 NZ insurance premiums had risen 34% over the past two years and people had "a…" at bounding box center [308, 402] width 311 height 122
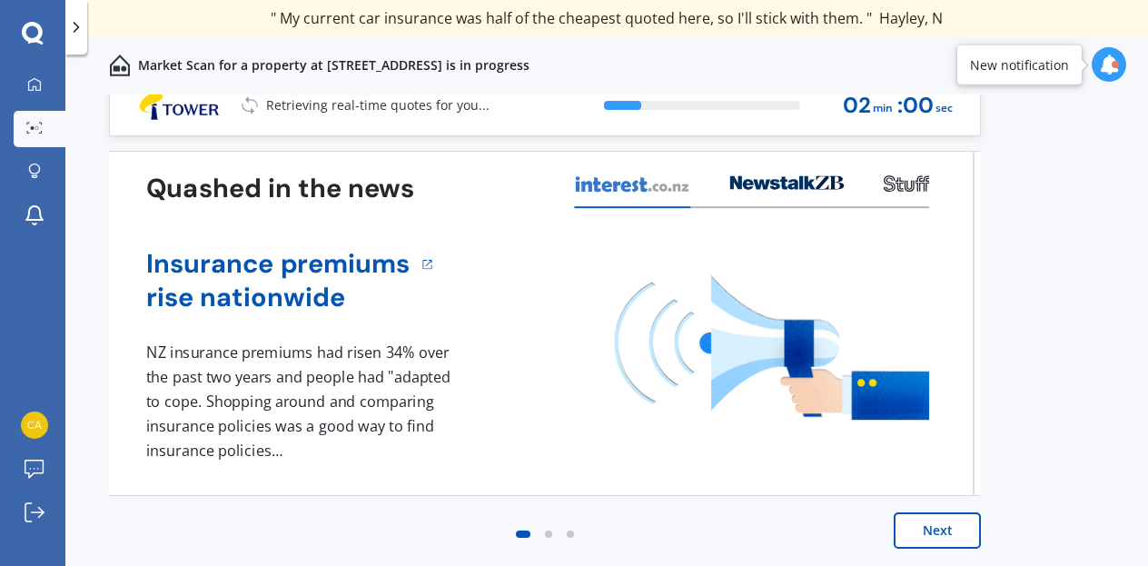
drag, startPoint x: 371, startPoint y: 450, endPoint x: 300, endPoint y: 347, distance: 125.9
click at [300, 347] on div "1 NZ insurance premiums had risen 34% over the past two years and people had "a…" at bounding box center [301, 402] width 311 height 122
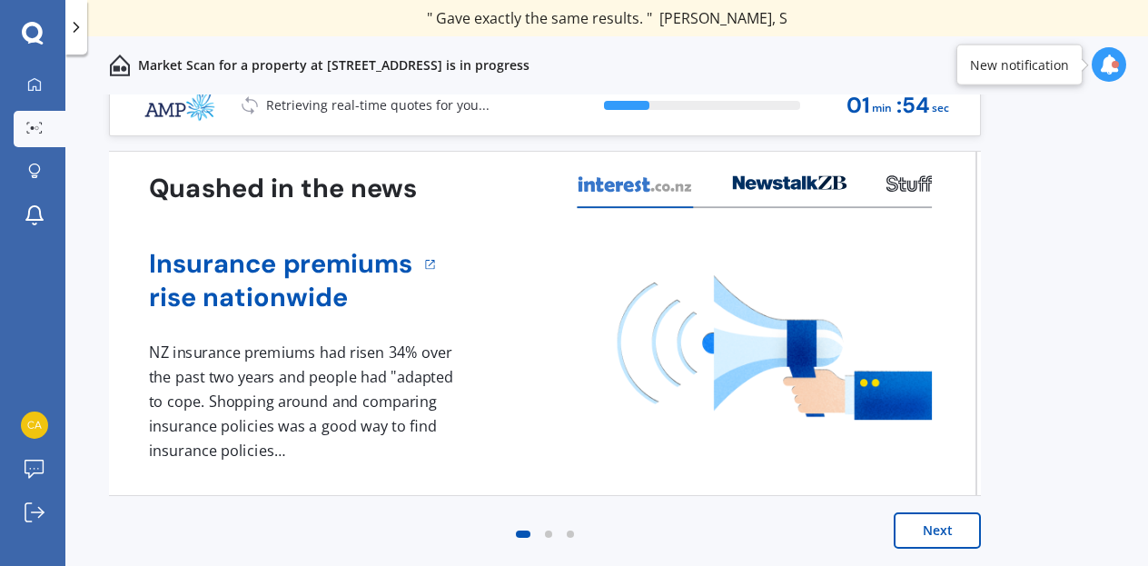
drag, startPoint x: 359, startPoint y: 448, endPoint x: 262, endPoint y: 335, distance: 148.7
click at [262, 335] on div "Insurance premiums rise nationwide 1 NZ insurance premiums had risen 34% over t…" at bounding box center [540, 354] width 783 height 215
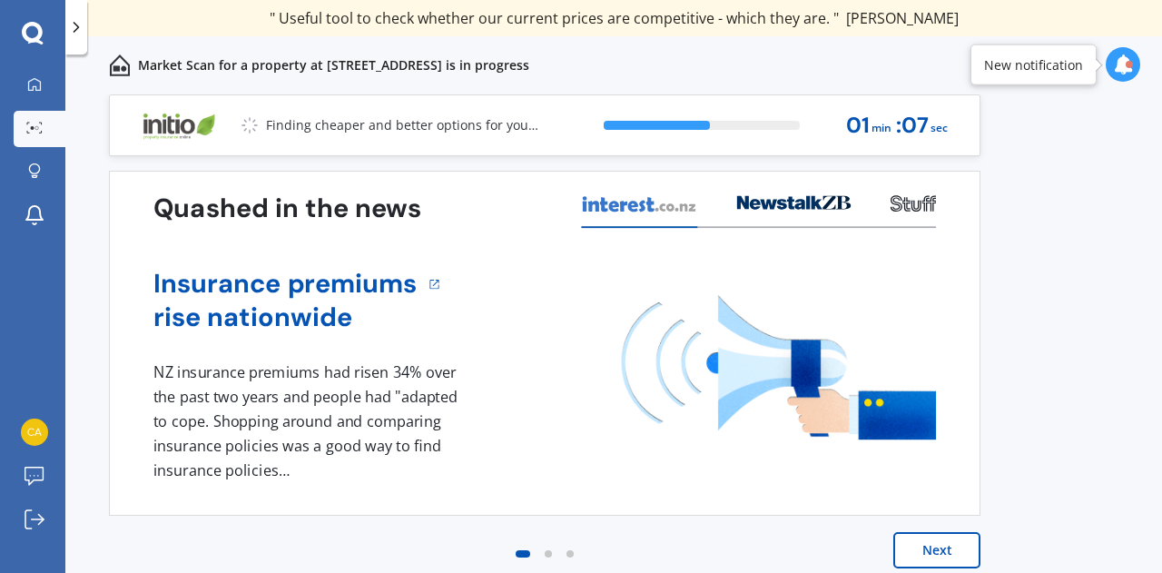
scroll to position [13, 0]
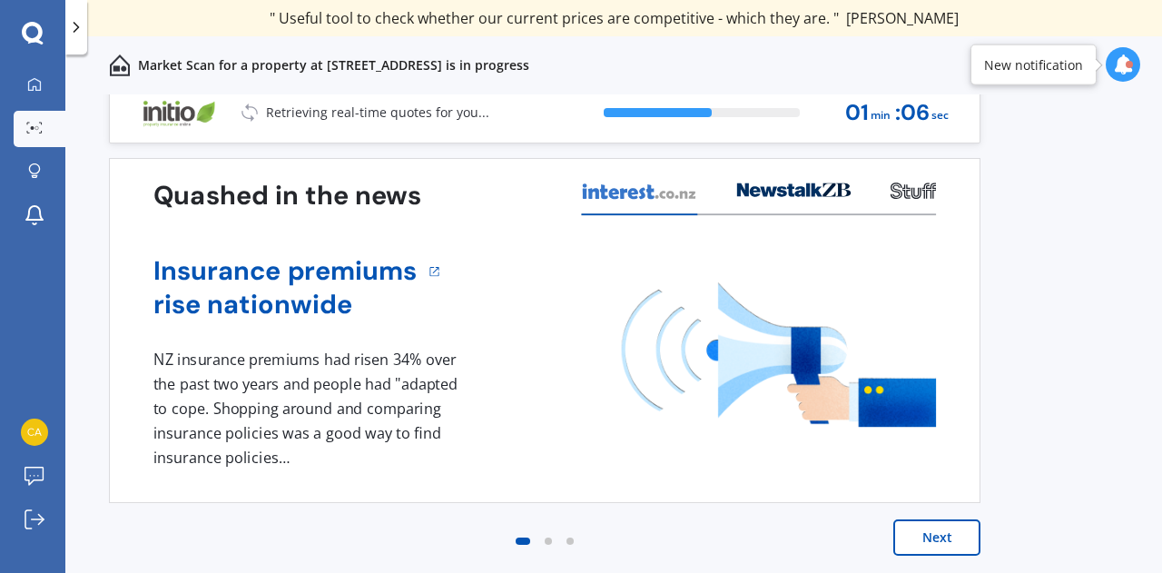
click at [933, 534] on button "Next" at bounding box center [937, 537] width 87 height 36
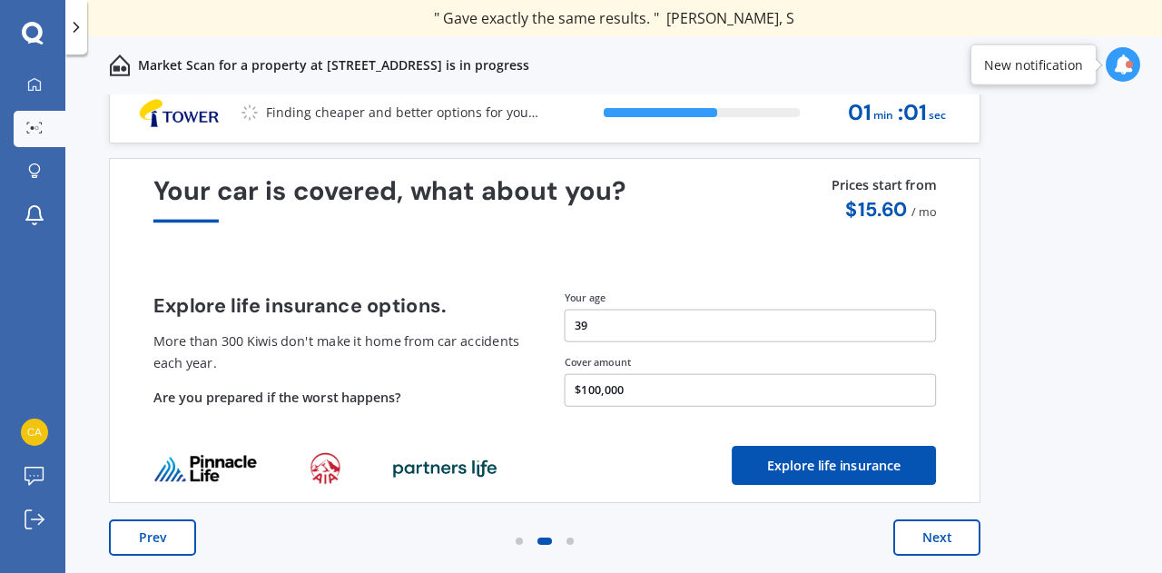
click at [950, 542] on button "Next" at bounding box center [937, 537] width 87 height 36
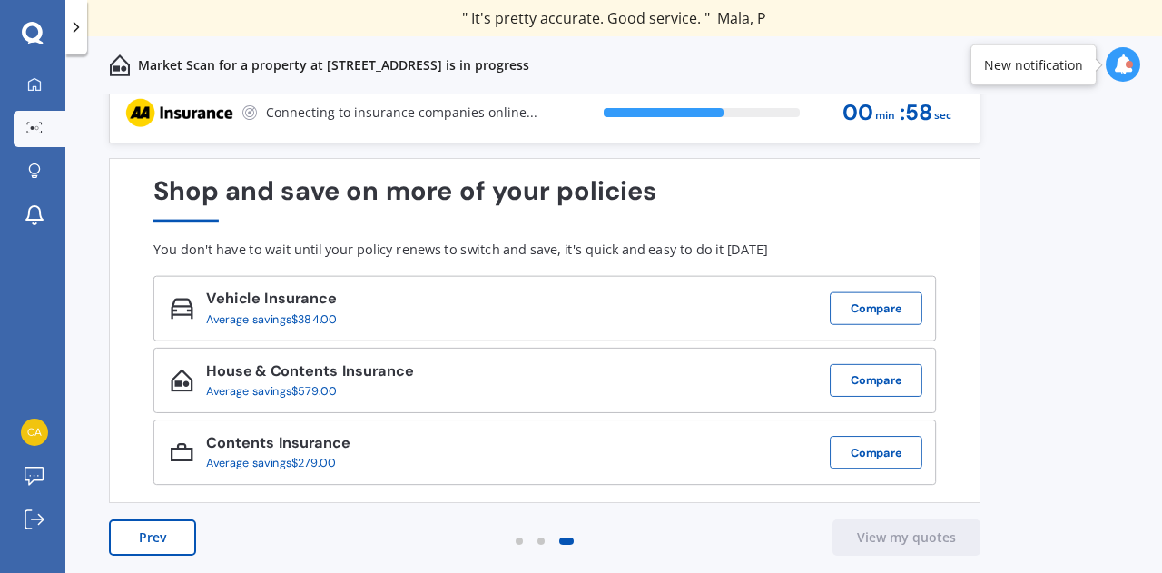
click at [451, 237] on div "Shop and save on more of your policies You don't have to wait until your policy…" at bounding box center [544, 330] width 783 height 309
click at [477, 244] on div "You don't have to wait until your policy renews to switch and save, it's quick …" at bounding box center [544, 250] width 783 height 16
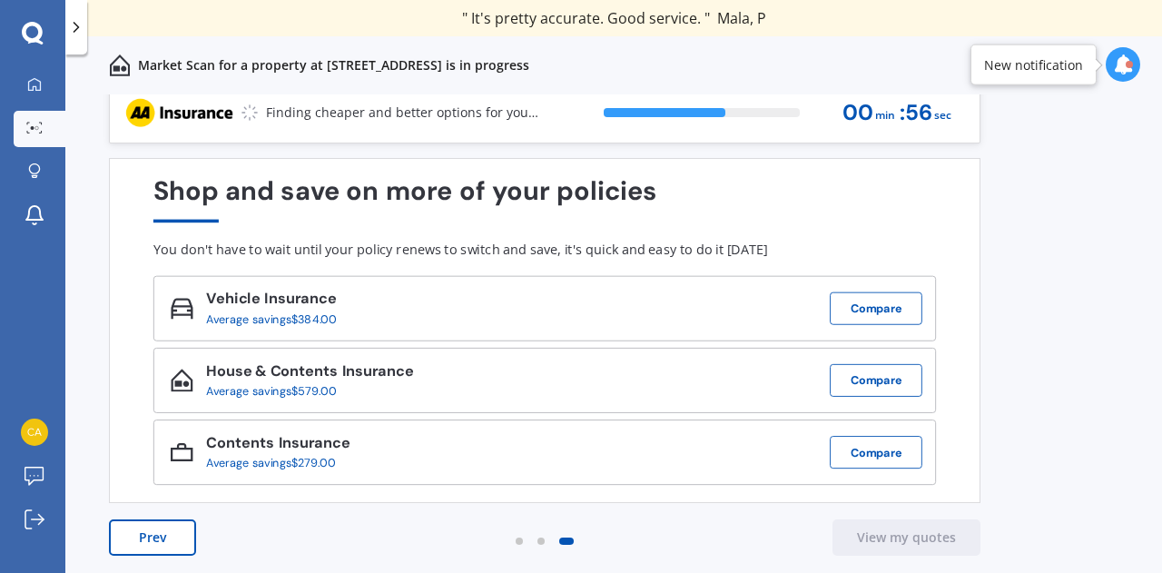
click at [477, 244] on div "You don't have to wait until your policy renews to switch and save, it's quick …" at bounding box center [544, 250] width 783 height 16
click at [1037, 183] on div "Previous 60,000+ Kiwis have signed up to shop and save on insurance with us " H…" at bounding box center [613, 353] width 1097 height 519
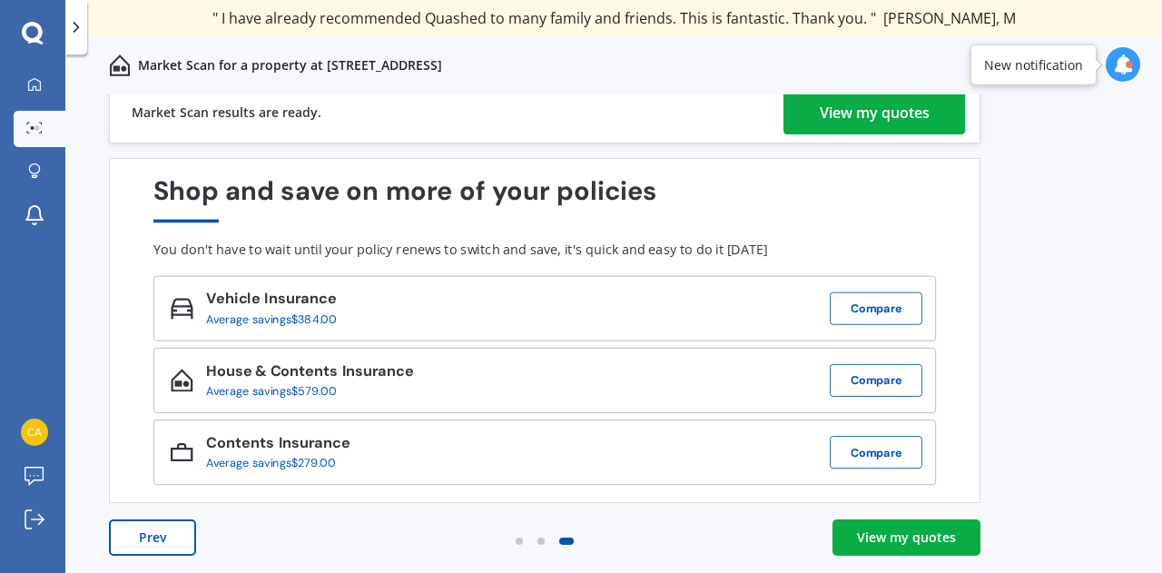
click at [865, 104] on div "View my quotes" at bounding box center [875, 113] width 110 height 44
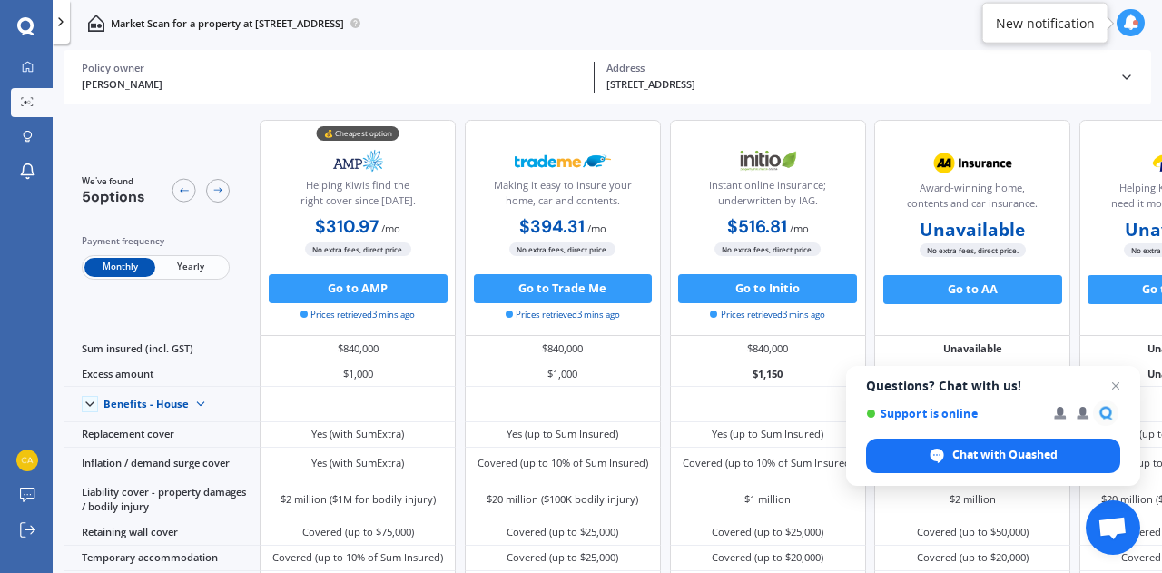
click at [197, 261] on span "Yearly" at bounding box center [190, 267] width 71 height 19
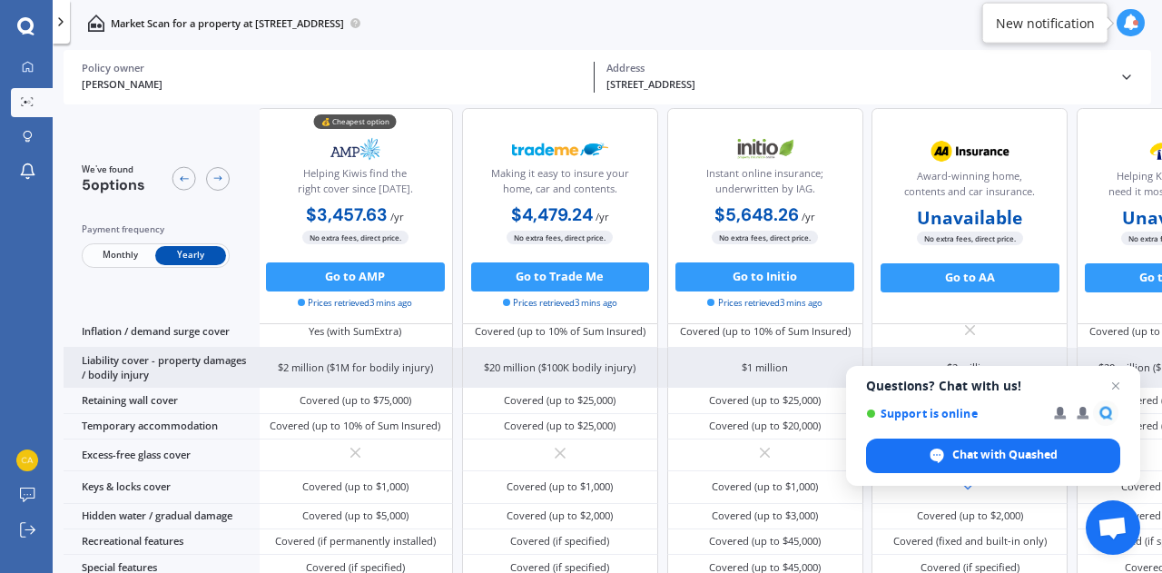
scroll to position [158, 4]
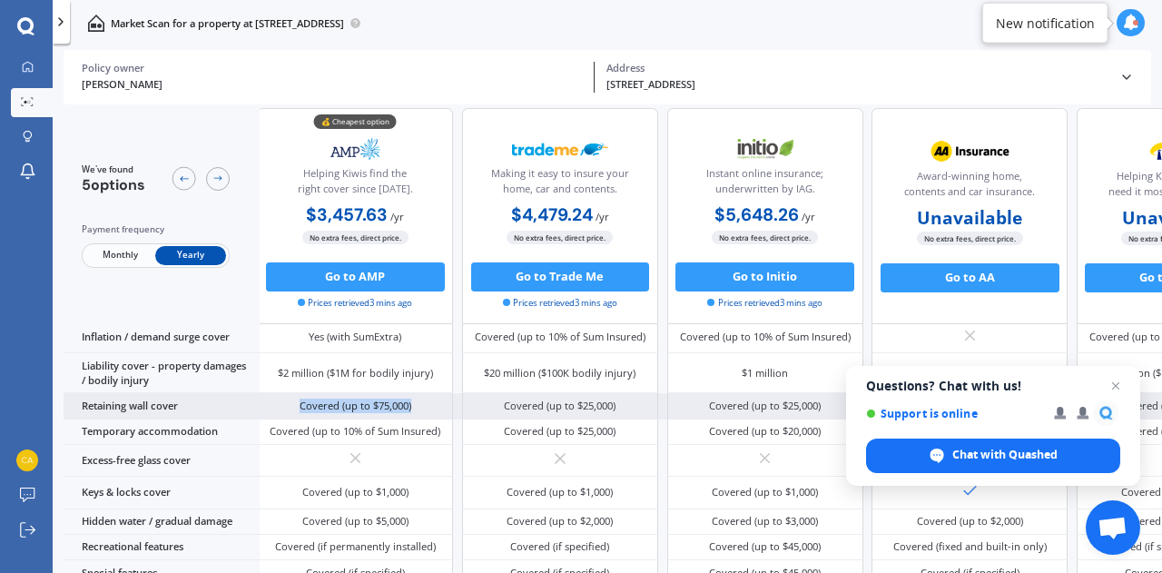
drag, startPoint x: 420, startPoint y: 409, endPoint x: 282, endPoint y: 400, distance: 138.3
click at [282, 400] on div "Covered (up to $75,000)" at bounding box center [355, 405] width 196 height 25
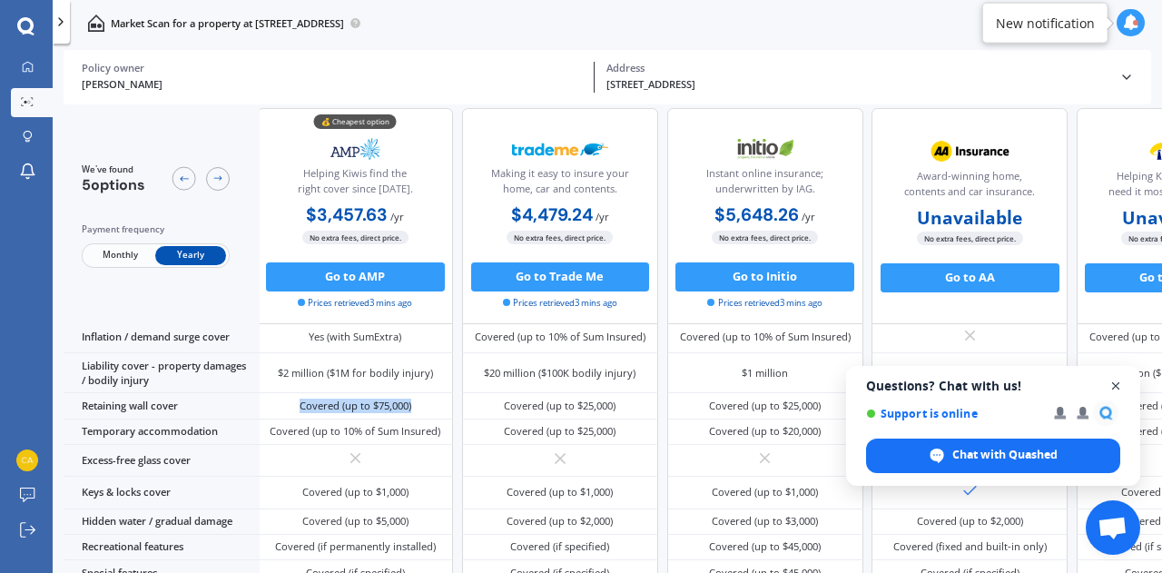
click at [1112, 384] on span "Open chat" at bounding box center [1116, 386] width 23 height 23
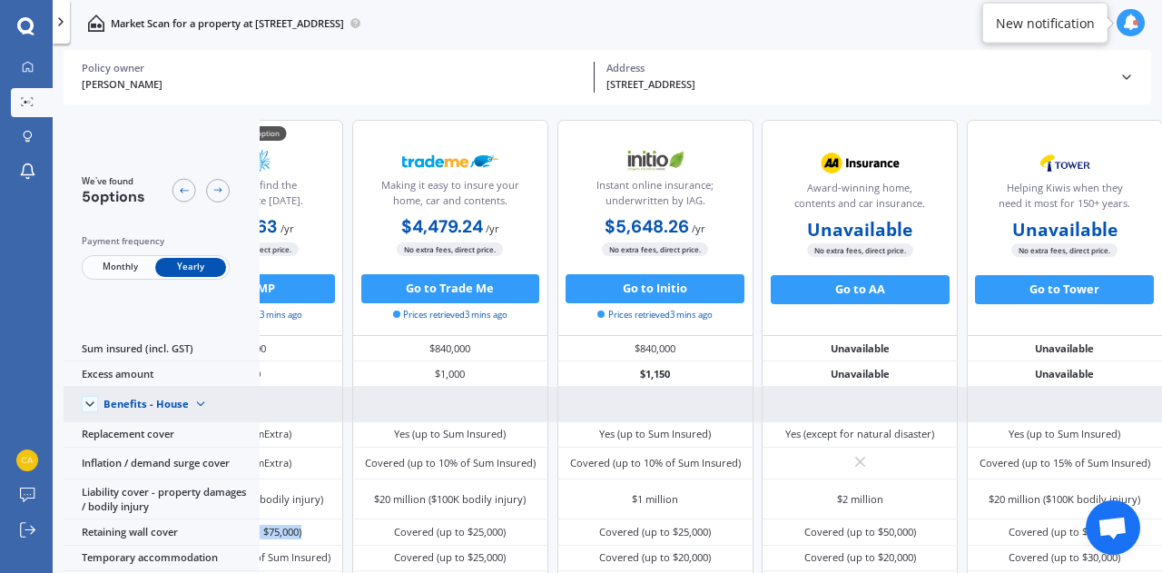
scroll to position [0, 0]
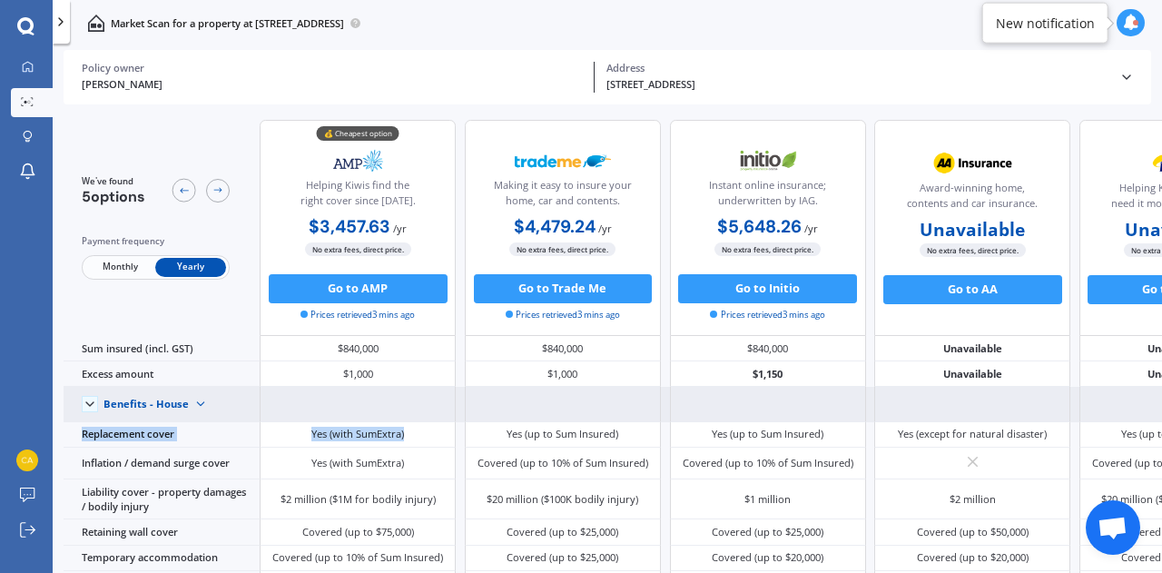
drag, startPoint x: 416, startPoint y: 433, endPoint x: 267, endPoint y: 420, distance: 149.5
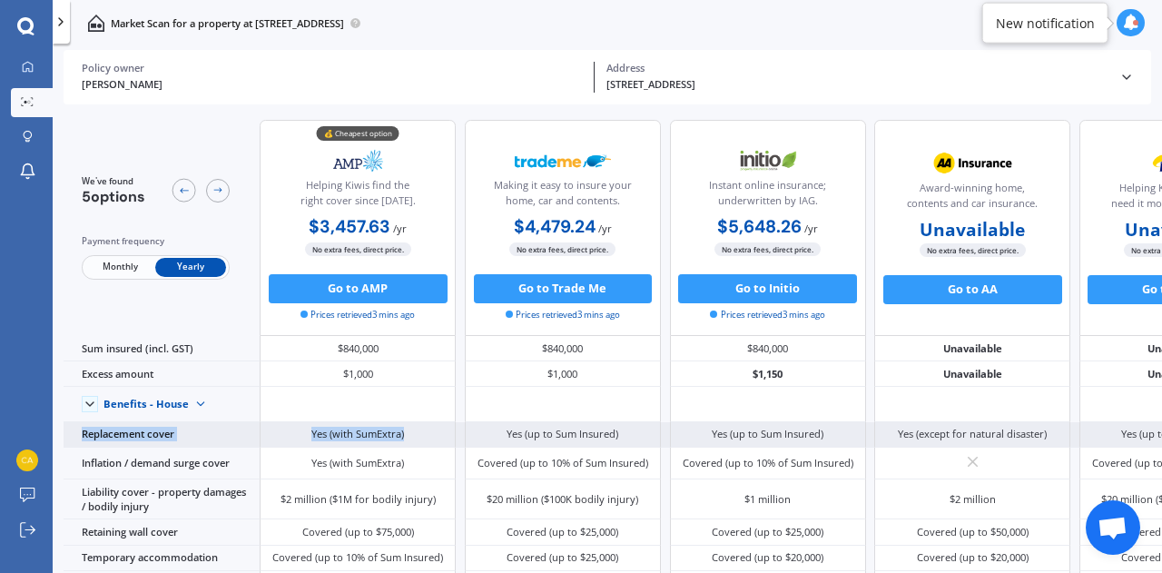
click at [380, 440] on div "Yes (with SumExtra)" at bounding box center [357, 434] width 93 height 15
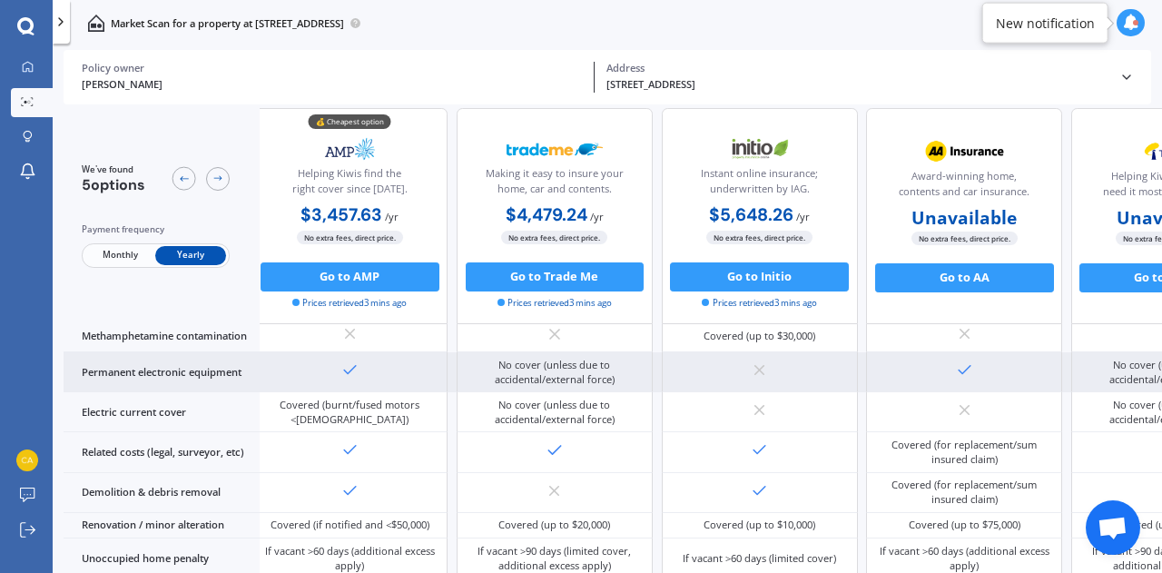
scroll to position [578, 11]
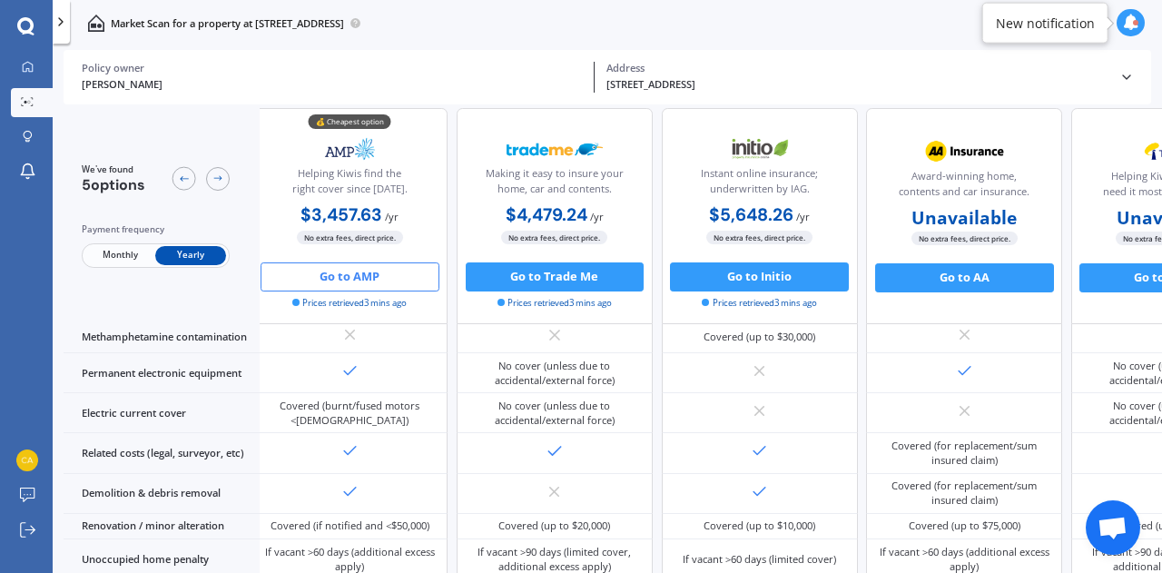
click at [368, 281] on button "Go to AMP" at bounding box center [350, 276] width 179 height 29
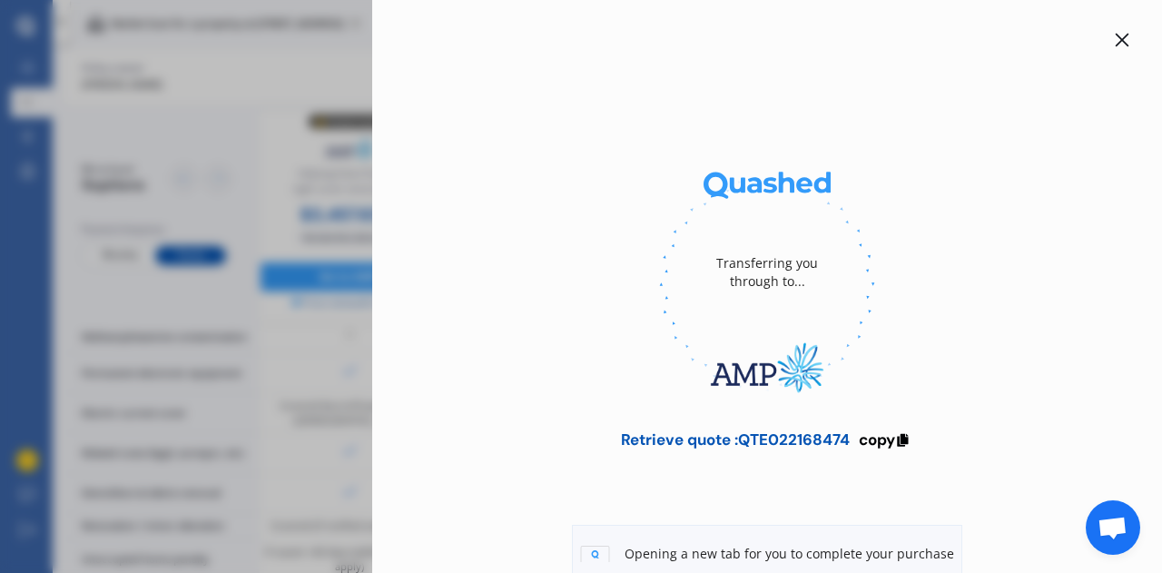
scroll to position [137, 0]
